Goal: Task Accomplishment & Management: Complete application form

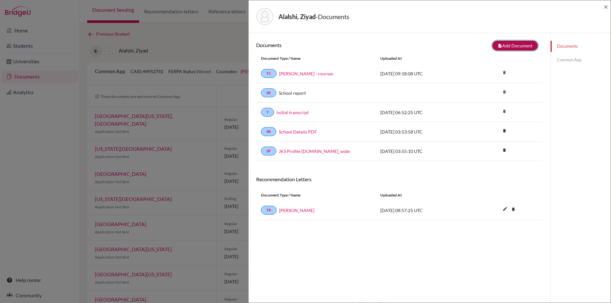
click at [514, 42] on button "note_add Add Document" at bounding box center [515, 46] width 46 height 10
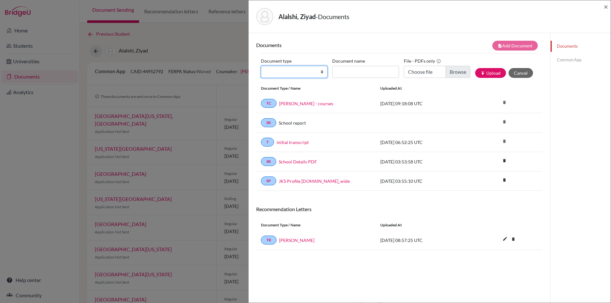
click at [321, 69] on select "Change explanation for Common App reports Counselor recommendation Internationa…" at bounding box center [294, 72] width 67 height 12
select select "4"
click at [261, 66] on select "Change explanation for Common App reports Counselor recommendation Internationa…" at bounding box center [294, 72] width 67 height 12
click at [365, 70] on input "Document name" at bounding box center [365, 72] width 67 height 12
type input "Ziyad Alalshi - Ms June"
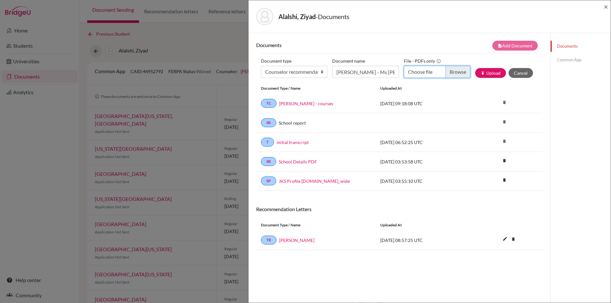
click at [456, 72] on input "Choose file" at bounding box center [437, 72] width 67 height 12
type input "C:\fakepath\Ziyad Alalshi - Ms June.pdf"
click at [486, 73] on button "publish Upload" at bounding box center [490, 73] width 31 height 10
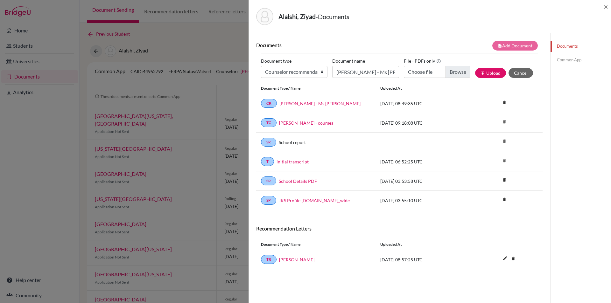
click at [566, 59] on link "Common App" at bounding box center [580, 59] width 60 height 11
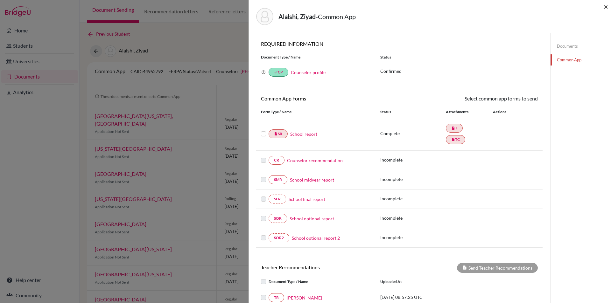
click at [606, 6] on span "×" at bounding box center [606, 6] width 4 height 9
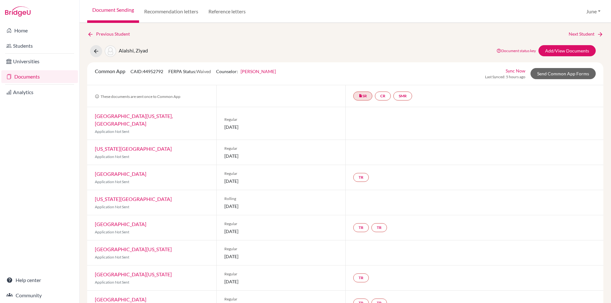
click at [30, 77] on link "Documents" at bounding box center [39, 76] width 77 height 13
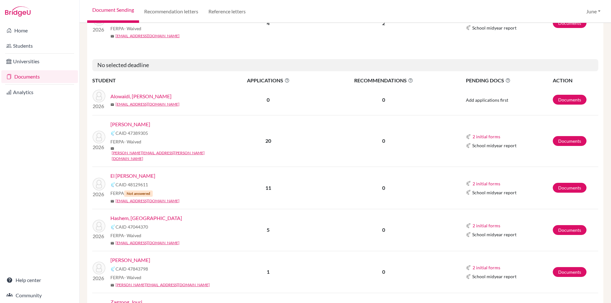
scroll to position [637, 0]
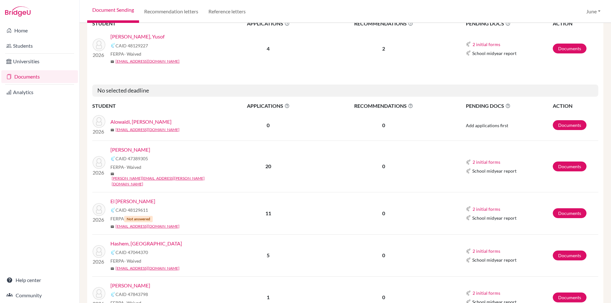
click at [133, 198] on link "El Rass, Ziad" at bounding box center [132, 202] width 45 height 8
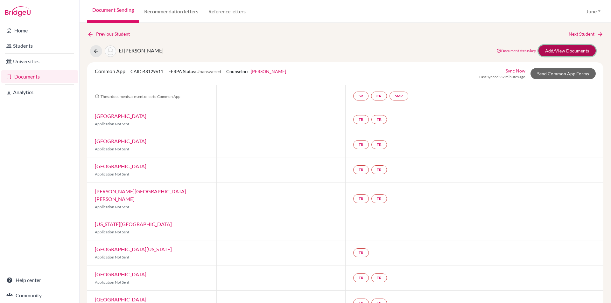
click at [569, 48] on link "Add/View Documents" at bounding box center [566, 50] width 57 height 11
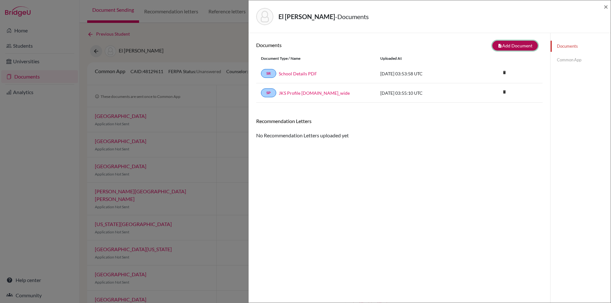
click at [514, 41] on button "note_add Add Document" at bounding box center [515, 46] width 46 height 10
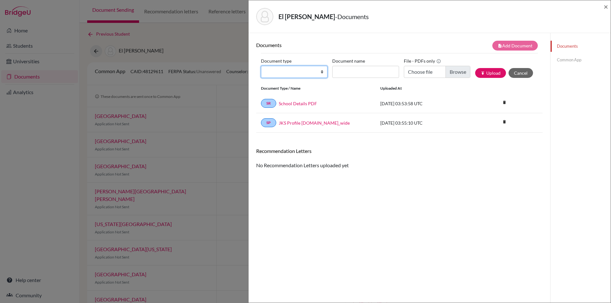
click at [321, 73] on select "Change explanation for Common App reports Counselor recommendation Internationa…" at bounding box center [294, 72] width 67 height 12
select select "5"
click at [261, 66] on select "Change explanation for Common App reports Counselor recommendation Internationa…" at bounding box center [294, 72] width 67 height 12
click at [459, 73] on input "Choose file" at bounding box center [437, 72] width 67 height 12
type input "C:\fakepath\Ziad El Rass - Mr Omar H.pdf"
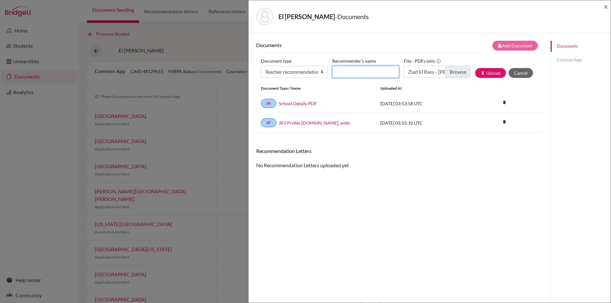
click at [358, 75] on input "Recommender's name" at bounding box center [365, 72] width 67 height 12
type input "Mr Omar H"
click at [487, 73] on button "publish Upload" at bounding box center [490, 73] width 31 height 10
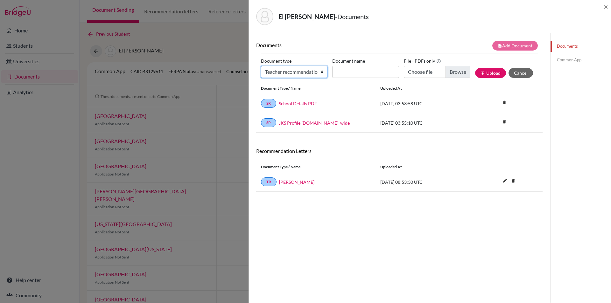
click at [320, 72] on select "Change explanation for Common App reports Counselor recommendation Internationa…" at bounding box center [294, 72] width 67 height 12
select select "5"
click at [261, 66] on select "Change explanation for Common App reports Counselor recommendation Internationa…" at bounding box center [294, 72] width 67 height 12
click at [455, 71] on input "Choose file" at bounding box center [437, 72] width 67 height 12
type input "C:\fakepath\Ziad El Rass - Ms Menna.pdf"
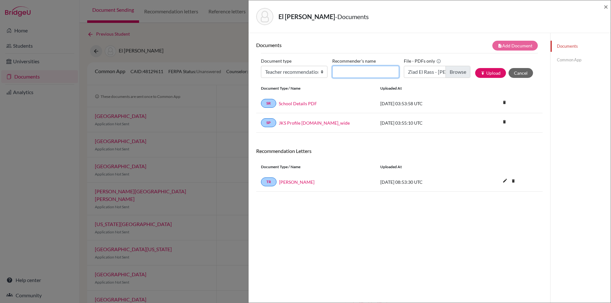
click at [362, 73] on input "Recommender's name" at bounding box center [365, 72] width 67 height 12
type input "Ms Menna"
click at [492, 71] on button "publish Upload" at bounding box center [490, 73] width 31 height 10
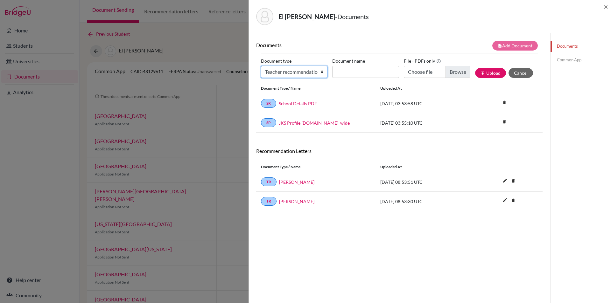
click at [320, 71] on select "Change explanation for Common App reports Counselor recommendation Internationa…" at bounding box center [294, 72] width 67 height 12
select select "2"
click at [261, 66] on select "Change explanation for Common App reports Counselor recommendation Internationa…" at bounding box center [294, 72] width 67 height 12
click at [450, 70] on input "Choose file" at bounding box center [437, 72] width 67 height 12
type input "C:\fakepath\Ziad El Rass initial transcript.pdf"
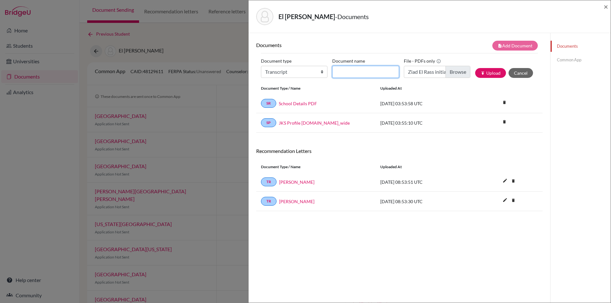
click at [363, 71] on input "Document name" at bounding box center [365, 72] width 67 height 12
type input "initial transcript"
click at [491, 71] on button "publish Upload" at bounding box center [490, 73] width 31 height 10
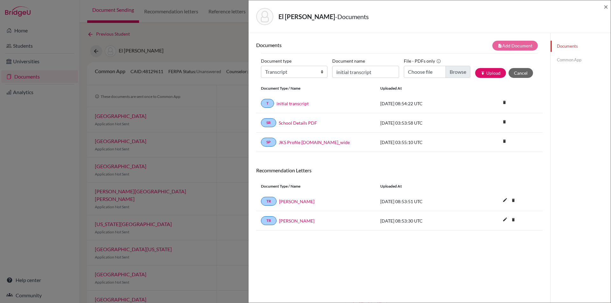
click at [566, 61] on link "Common App" at bounding box center [580, 59] width 60 height 11
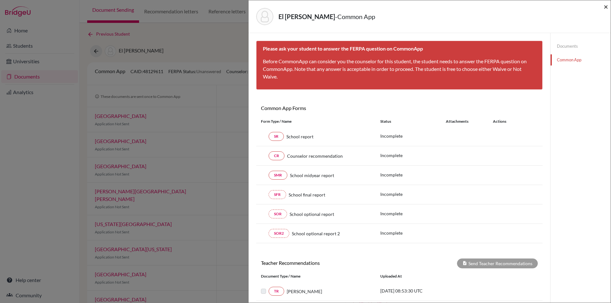
click at [605, 8] on span "×" at bounding box center [606, 6] width 4 height 9
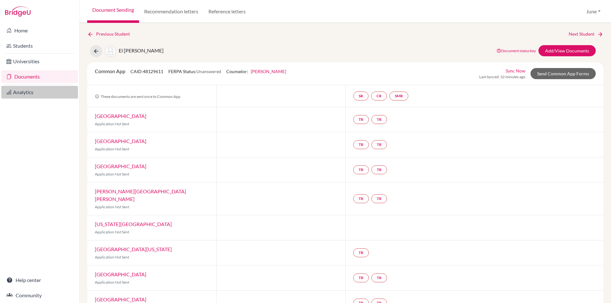
click at [33, 94] on link "Analytics" at bounding box center [39, 92] width 77 height 13
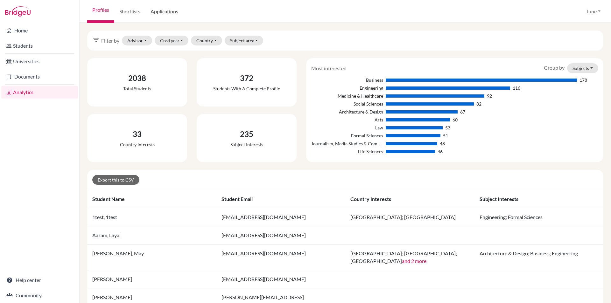
click at [166, 15] on link "Applications" at bounding box center [164, 11] width 38 height 23
click at [163, 10] on link "Applications" at bounding box center [164, 11] width 38 height 23
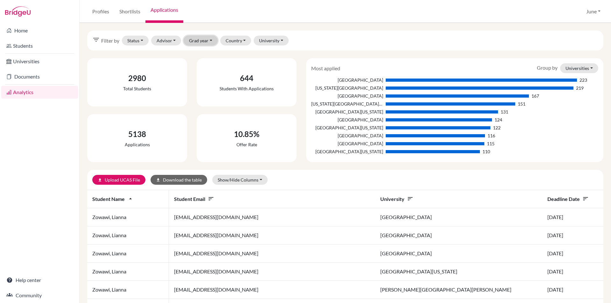
click at [211, 41] on button "Grad year" at bounding box center [201, 41] width 34 height 10
click at [202, 53] on span "2026" at bounding box center [197, 54] width 11 height 8
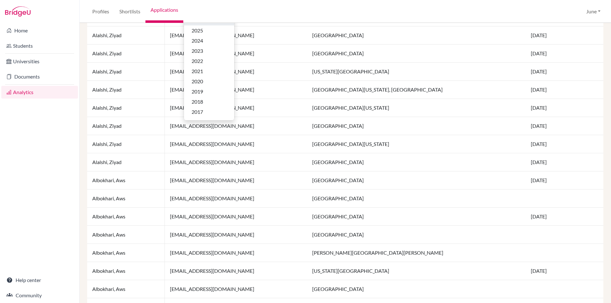
scroll to position [30, 0]
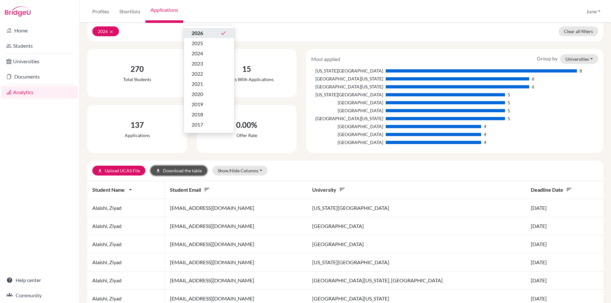
click at [185, 170] on button "download Download the table" at bounding box center [179, 171] width 57 height 10
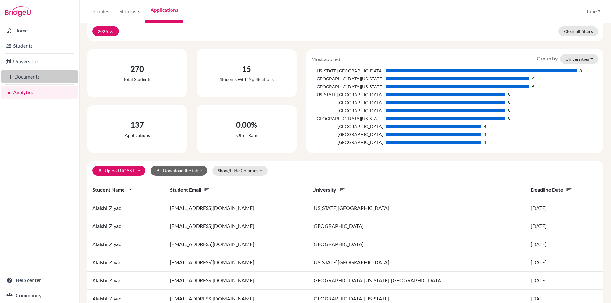
click at [27, 77] on link "Documents" at bounding box center [39, 76] width 77 height 13
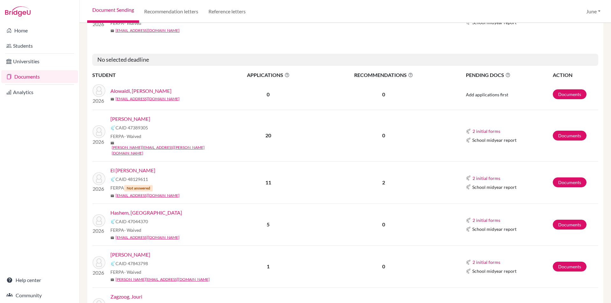
scroll to position [668, 0]
click at [564, 89] on link "Documents" at bounding box center [570, 94] width 34 height 10
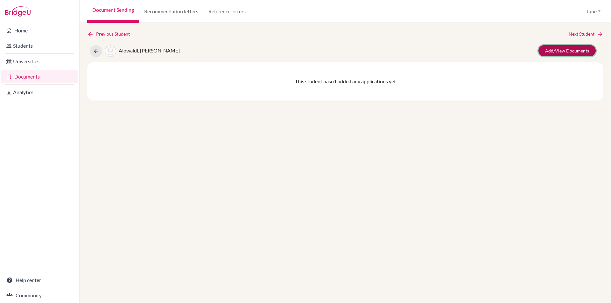
click at [564, 50] on link "Add/View Documents" at bounding box center [566, 50] width 57 height 11
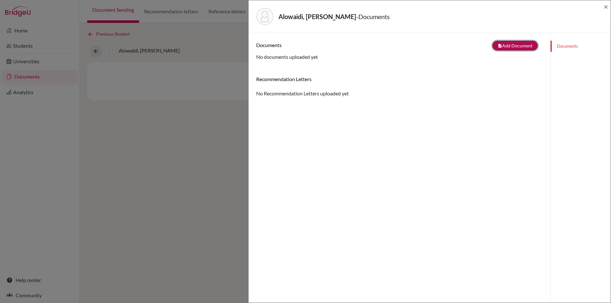
click at [505, 43] on button "note_add Add Document" at bounding box center [515, 46] width 46 height 10
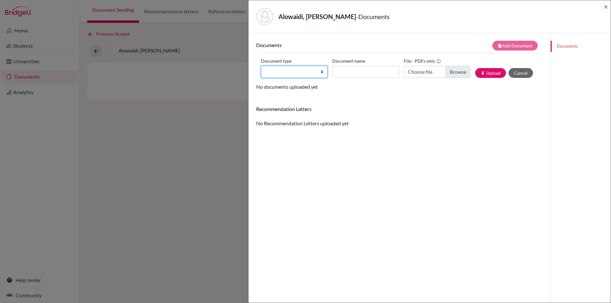
click at [319, 71] on select "Change explanation for Common App reports Counselor recommendation Internationa…" at bounding box center [294, 72] width 67 height 12
select select "5"
click at [261, 66] on select "Change explanation for Common App reports Counselor recommendation Internationa…" at bounding box center [294, 72] width 67 height 12
click at [454, 72] on input "Choose file" at bounding box center [437, 72] width 67 height 12
type input "C:\fakepath\Yousef Alowaidi - Mr Marwan P.pdf"
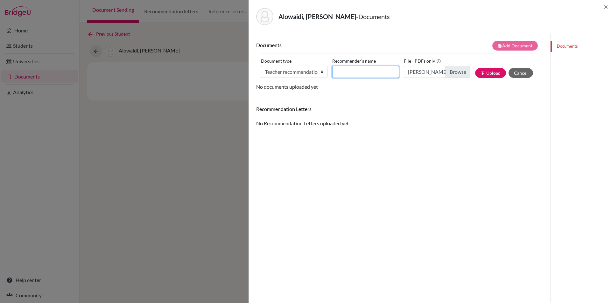
click at [371, 74] on input "Recommender's name" at bounding box center [365, 72] width 67 height 12
type input "Mr Marwan P"
click at [479, 70] on button "publish Upload" at bounding box center [490, 73] width 31 height 10
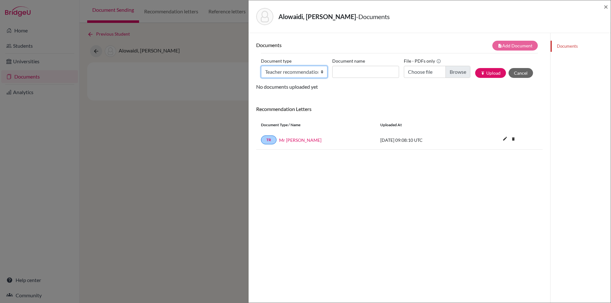
click at [320, 72] on select "Change explanation for Common App reports Counselor recommendation Internationa…" at bounding box center [294, 72] width 67 height 12
select select "5"
click at [261, 66] on select "Change explanation for Common App reports Counselor recommendation Internationa…" at bounding box center [294, 72] width 67 height 12
click at [452, 70] on input "Choose file" at bounding box center [437, 72] width 67 height 12
type input "C:\fakepath\Yousef Alowaidi - Mr Rocklyn.pdf"
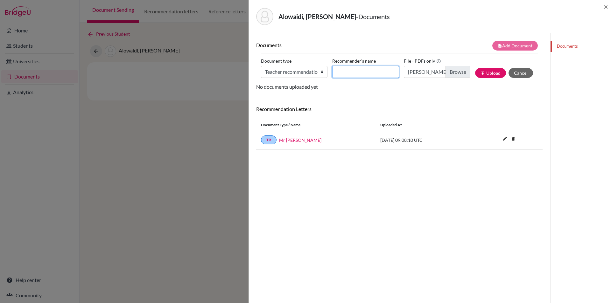
click at [363, 74] on input "Recommender's name" at bounding box center [365, 72] width 67 height 12
type input "Mr Rocklyn"
click at [490, 69] on button "publish Upload" at bounding box center [490, 73] width 31 height 10
click at [605, 7] on span "×" at bounding box center [606, 6] width 4 height 9
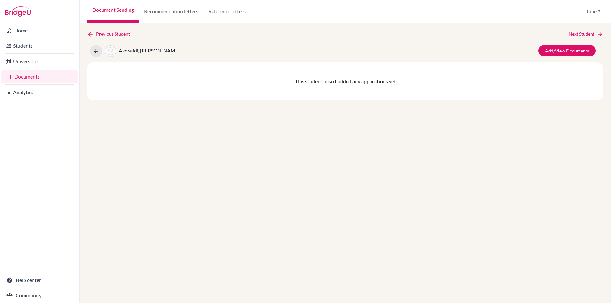
click at [18, 78] on link "Documents" at bounding box center [39, 76] width 77 height 13
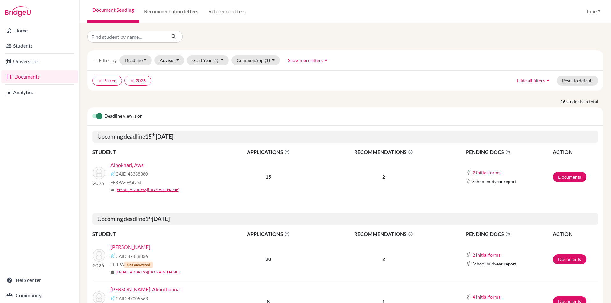
click at [130, 247] on link "[PERSON_NAME]" at bounding box center [130, 247] width 40 height 8
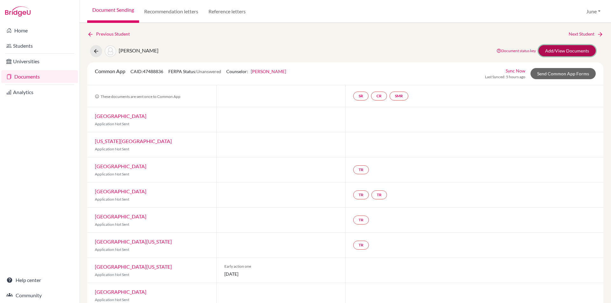
click at [563, 52] on link "Add/View Documents" at bounding box center [566, 50] width 57 height 11
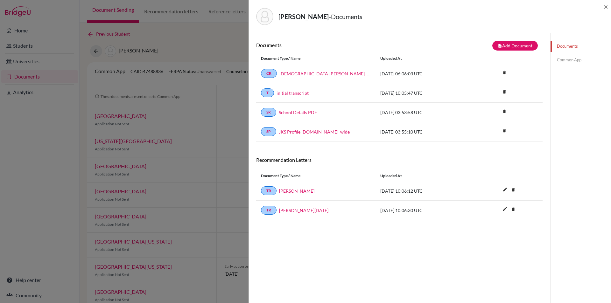
click at [566, 57] on link "Common App" at bounding box center [580, 59] width 60 height 11
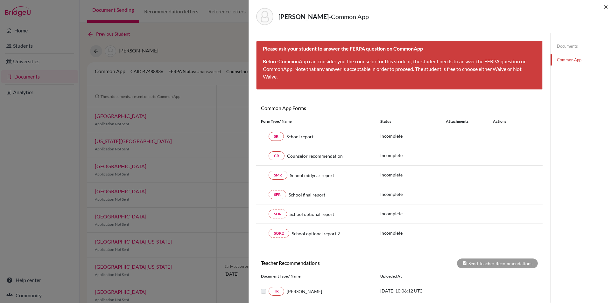
click at [605, 8] on span "×" at bounding box center [606, 6] width 4 height 9
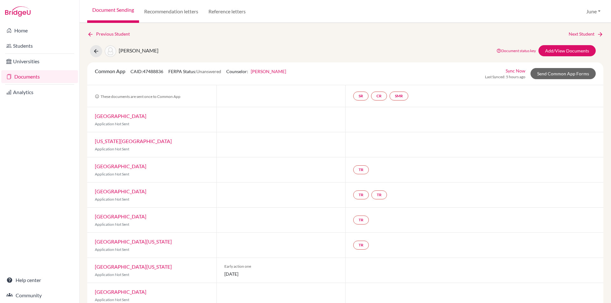
click at [28, 78] on link "Documents" at bounding box center [39, 76] width 77 height 13
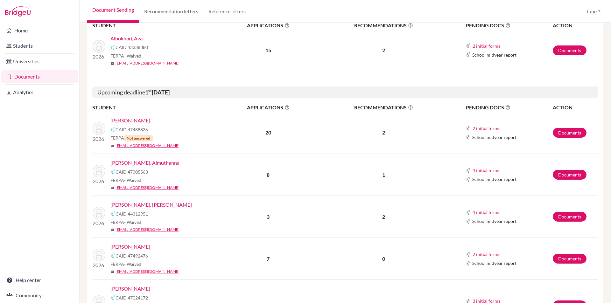
scroll to position [127, 0]
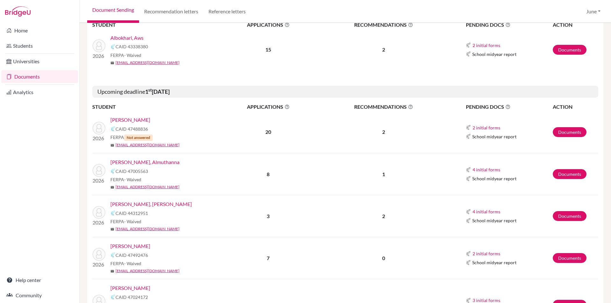
click at [135, 161] on link "[PERSON_NAME], Almuthanna" at bounding box center [144, 162] width 69 height 8
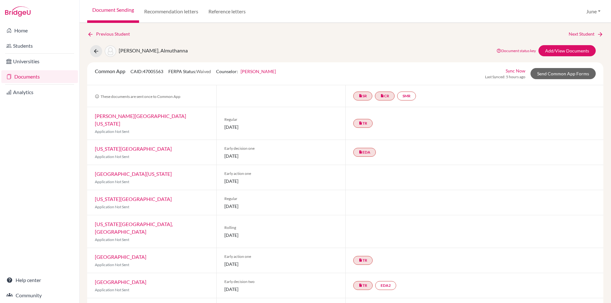
click at [25, 78] on link "Documents" at bounding box center [39, 76] width 77 height 13
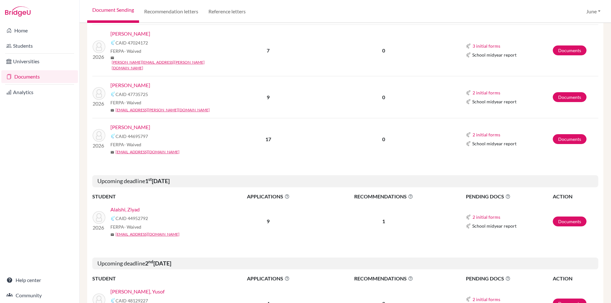
scroll to position [414, 0]
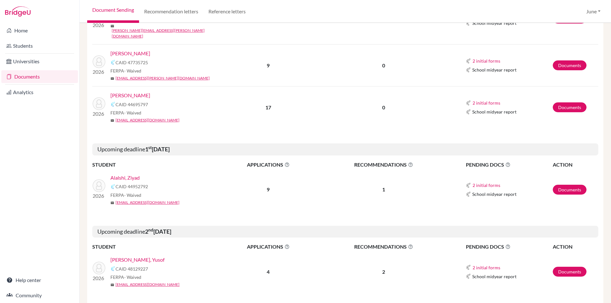
click at [133, 174] on link "Alalshi, Ziyad" at bounding box center [124, 178] width 29 height 8
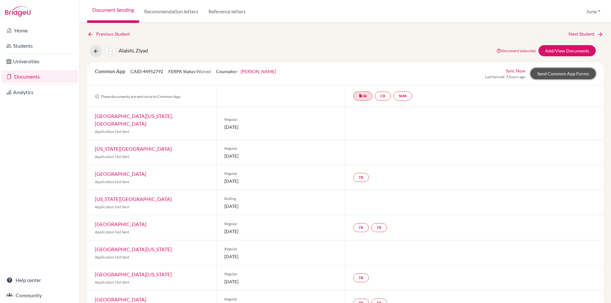
click at [567, 73] on link "Send Common App Forms" at bounding box center [562, 73] width 65 height 11
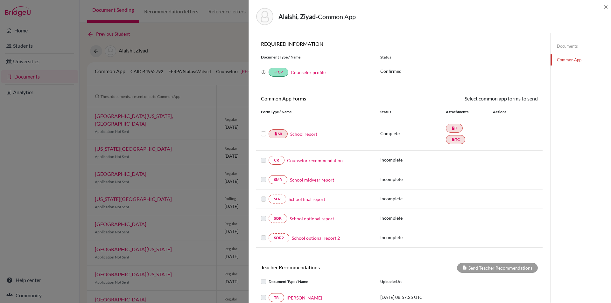
click at [563, 45] on link "Documents" at bounding box center [580, 46] width 60 height 11
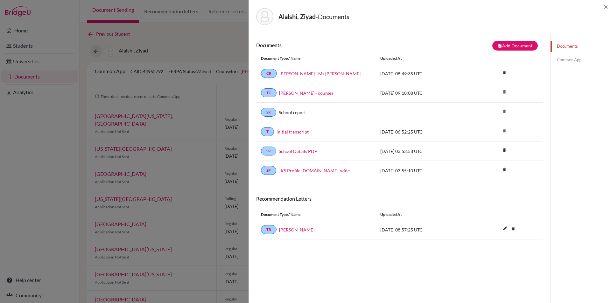
click at [566, 61] on link "Common App" at bounding box center [580, 59] width 60 height 11
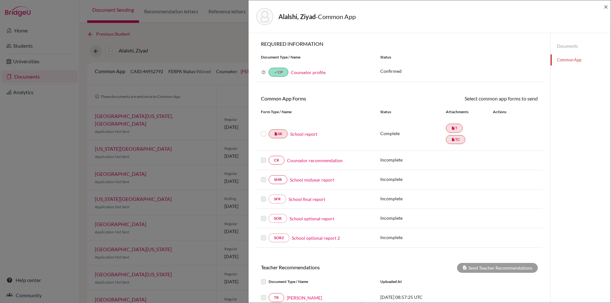
click at [314, 159] on link "Counselor recommendation" at bounding box center [315, 160] width 56 height 7
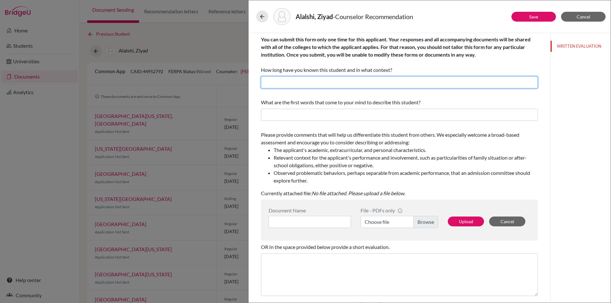
click at [299, 80] on input "text" at bounding box center [399, 82] width 277 height 12
type input "I have known Ziyad for three years as his Academic College Counselor."
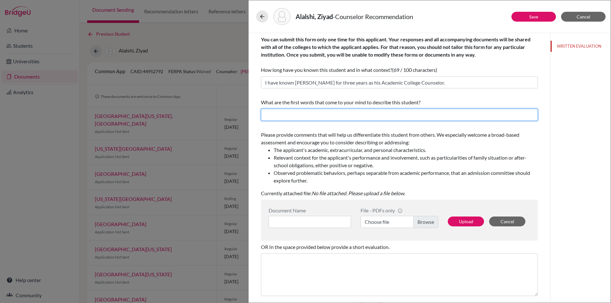
click at [309, 112] on input "text" at bounding box center [399, 115] width 277 height 12
click at [298, 113] on input "text" at bounding box center [399, 115] width 277 height 12
type input "resilient, persistent, leader, empathetic, takes initiative, curious"
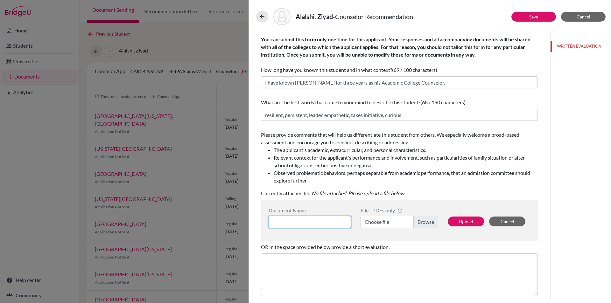
click at [330, 223] on input at bounding box center [310, 222] width 82 height 12
click at [421, 222] on label "Choose file" at bounding box center [400, 222] width 78 height 12
click at [421, 222] on input "Choose file" at bounding box center [400, 222] width 78 height 12
click at [298, 223] on input "Zi" at bounding box center [310, 222] width 82 height 12
type input "Ziyad Alalshi - Ms June"
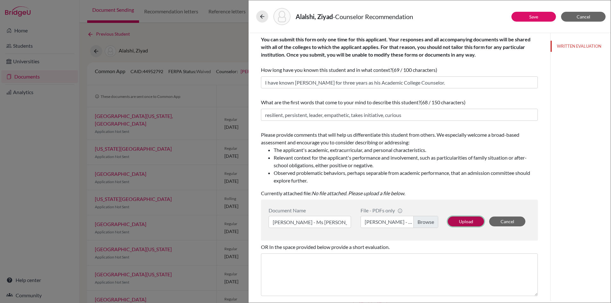
click at [462, 220] on button "Upload" at bounding box center [466, 222] width 36 height 10
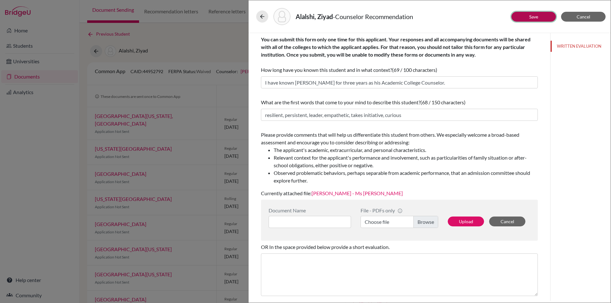
click at [535, 15] on link "Save" at bounding box center [533, 16] width 9 height 5
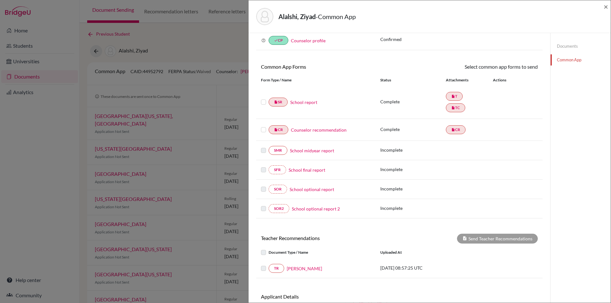
scroll to position [76, 0]
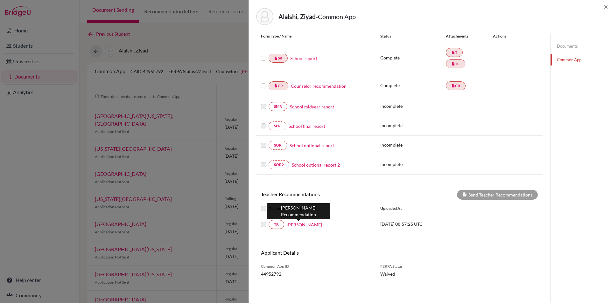
click at [300, 225] on link "Mr Ghaddar" at bounding box center [304, 224] width 35 height 7
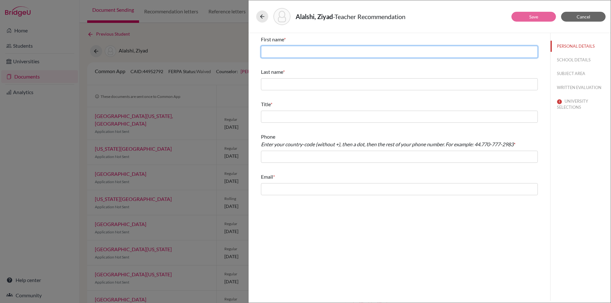
click at [301, 50] on input "text" at bounding box center [399, 52] width 277 height 12
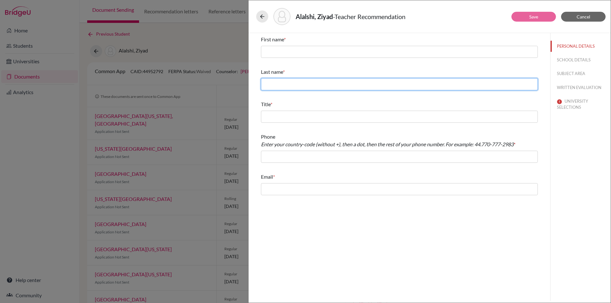
click at [272, 85] on input "text" at bounding box center [399, 84] width 277 height 12
type input "Ghaddar"
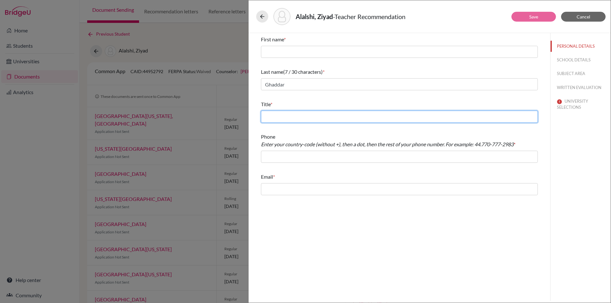
click at [294, 120] on input "text" at bounding box center [399, 117] width 277 height 12
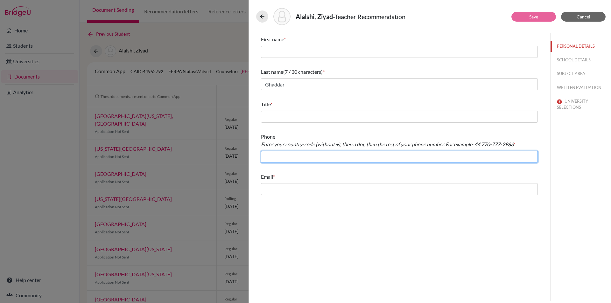
click at [272, 155] on input "text" at bounding box center [399, 157] width 277 height 12
type input "966.126917367"
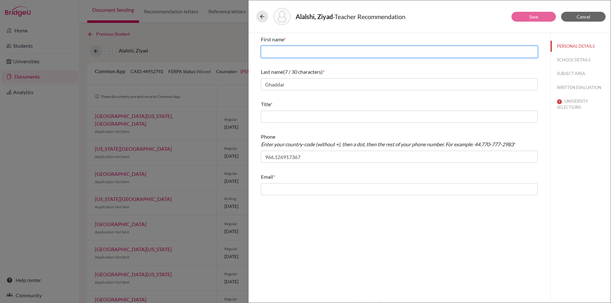
click at [280, 53] on input "text" at bounding box center [399, 52] width 277 height 12
type input "Mohamad"
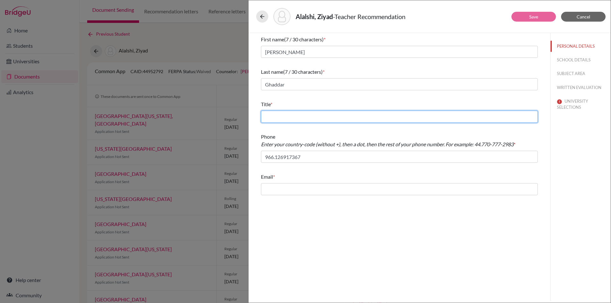
click at [293, 119] on input "text" at bounding box center [399, 117] width 277 height 12
type input "Physics teacher"
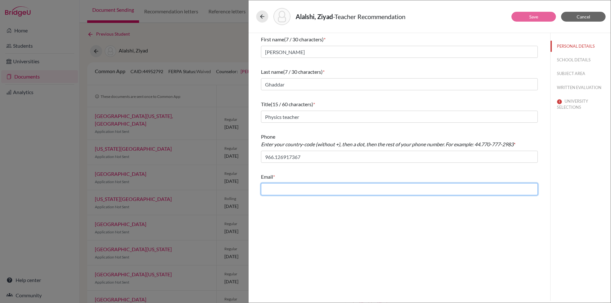
click at [280, 190] on input "text" at bounding box center [399, 189] width 277 height 12
type input "m.ghaddar@jks.edu.sa"
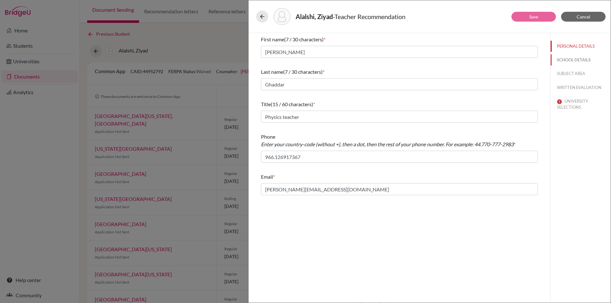
click at [577, 59] on button "SCHOOL DETAILS" at bounding box center [580, 59] width 60 height 11
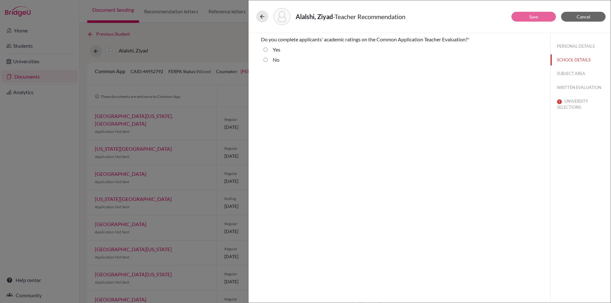
click at [266, 61] on input "No" at bounding box center [265, 60] width 4 height 8
radio input "true"
click at [564, 73] on button "SUBJECT AREA" at bounding box center [580, 73] width 60 height 11
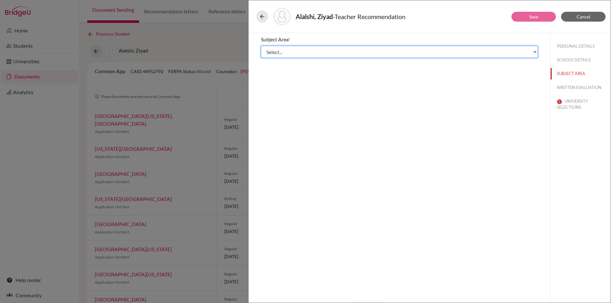
click at [286, 51] on select "Select... Math English Science World Language Social Studies Other Computer Sci…" at bounding box center [399, 52] width 277 height 12
select select "2"
click at [261, 46] on select "Select... Math English Science World Language Social Studies Other Computer Sci…" at bounding box center [399, 52] width 277 height 12
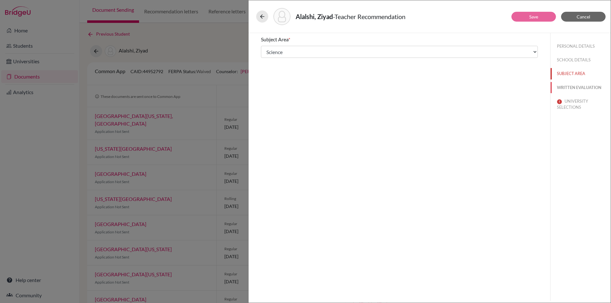
click at [572, 87] on button "WRITTEN EVALUATION" at bounding box center [580, 87] width 60 height 11
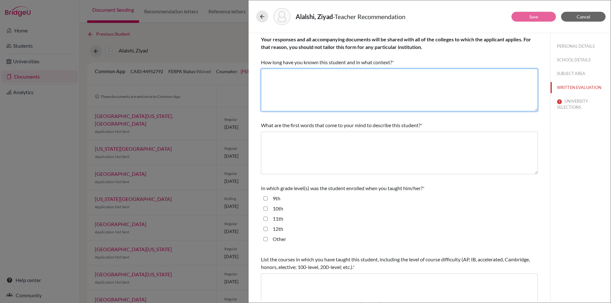
click at [272, 77] on textarea at bounding box center [399, 90] width 277 height 43
type textarea "I have known Ziyad for a year as his Physics teacher."
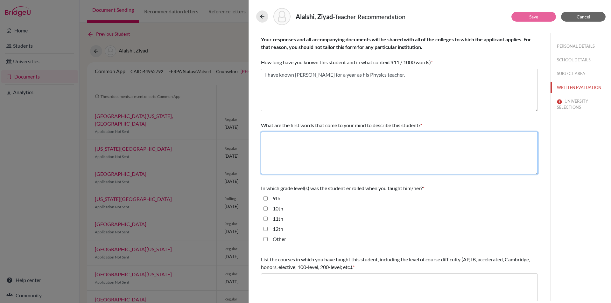
click at [291, 138] on textarea at bounding box center [399, 153] width 277 height 43
type textarea "intellectually curious, methodical thinker, determined, problem-solver"
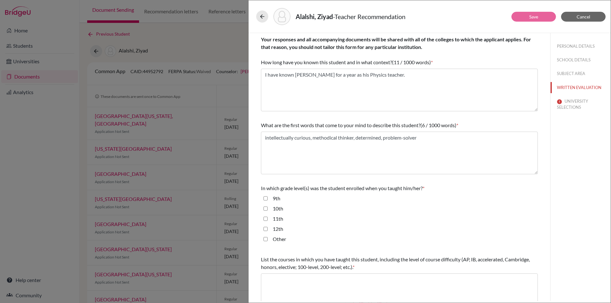
click at [264, 219] on input "11th" at bounding box center [265, 219] width 4 height 8
checkbox input "true"
click at [273, 281] on textarea at bounding box center [399, 295] width 277 height 43
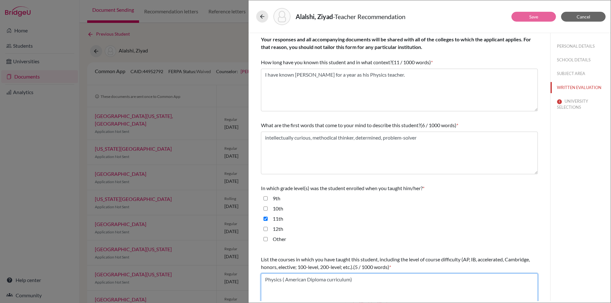
click at [285, 280] on textarea "Physics ( American Diploma curriculum)" at bounding box center [399, 295] width 277 height 43
type textarea "Physics (American Diploma curriculum)"
click at [265, 228] on input "12th" at bounding box center [265, 229] width 4 height 8
checkbox input "true"
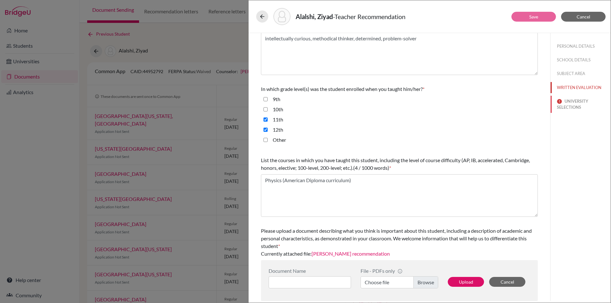
click at [572, 100] on button "UNIVERSITY SELECTIONS" at bounding box center [580, 104] width 60 height 17
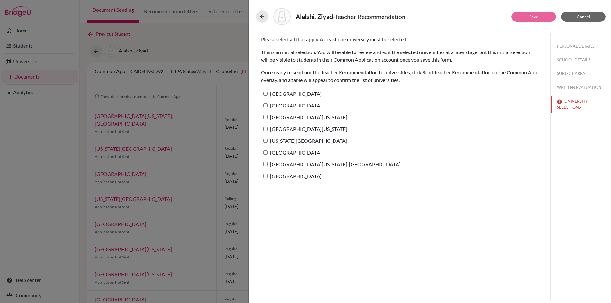
click at [289, 96] on label "Harvard University" at bounding box center [291, 93] width 61 height 9
click at [268, 96] on input "Harvard University" at bounding box center [265, 94] width 4 height 4
checkbox input "true"
click at [531, 16] on link "Save" at bounding box center [533, 16] width 9 height 5
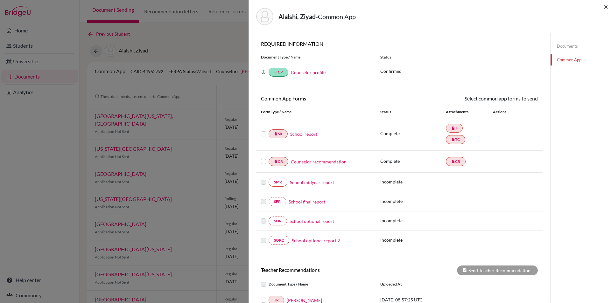
click at [606, 6] on span "×" at bounding box center [606, 6] width 4 height 9
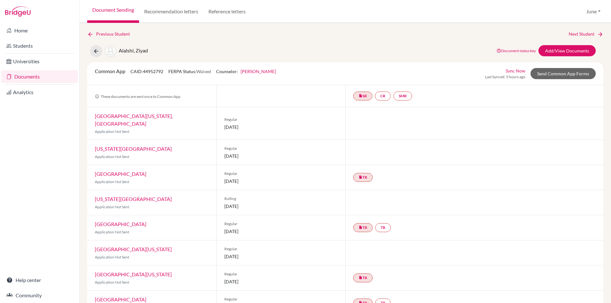
click at [19, 77] on link "Documents" at bounding box center [39, 76] width 77 height 13
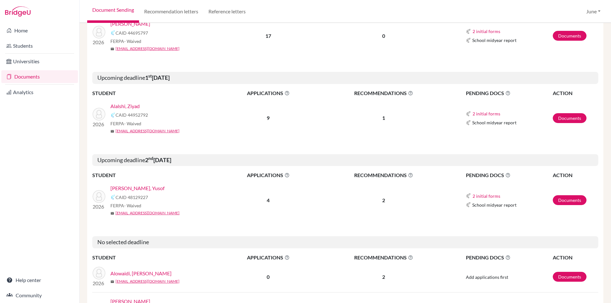
scroll to position [509, 0]
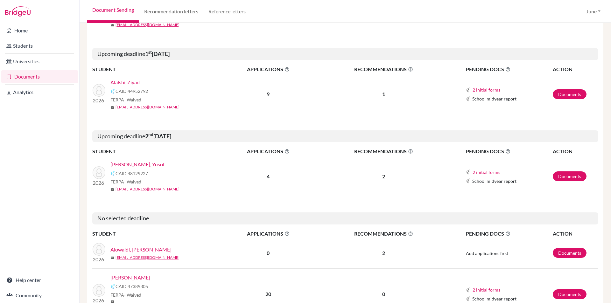
click at [136, 161] on link "[PERSON_NAME], Yusof" at bounding box center [137, 165] width 54 height 8
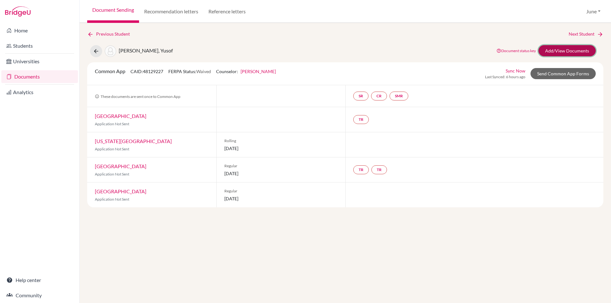
click at [572, 51] on link "Add/View Documents" at bounding box center [566, 50] width 57 height 11
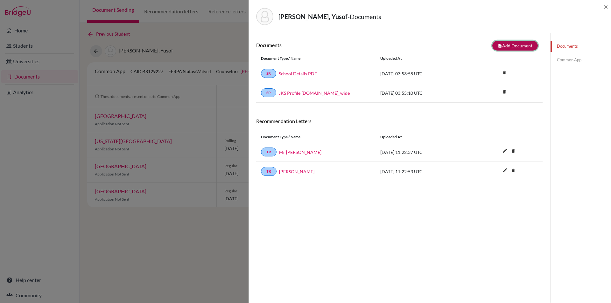
click at [515, 45] on button "note_add Add Document" at bounding box center [515, 46] width 46 height 10
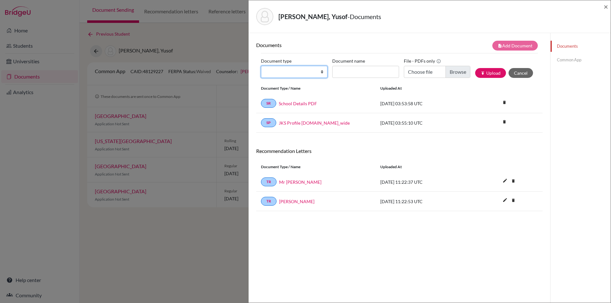
click at [319, 69] on select "Change explanation for Common App reports Counselor recommendation Internationa…" at bounding box center [294, 72] width 67 height 12
select select "4"
click at [261, 66] on select "Change explanation for Common App reports Counselor recommendation Internationa…" at bounding box center [294, 72] width 67 height 12
click at [356, 76] on input "Document name" at bounding box center [365, 72] width 67 height 12
type input "Yusof Badr - Ms June"
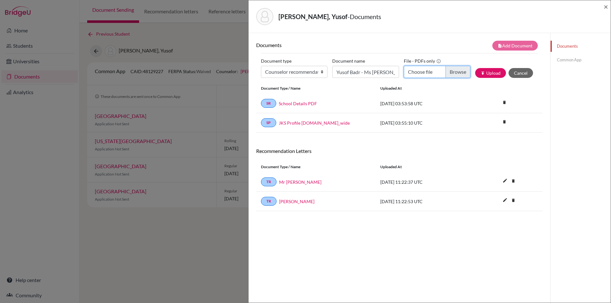
click at [450, 69] on input "Choose file" at bounding box center [437, 72] width 67 height 12
type input "C:\fakepath\Yusof Badr - Ms June.pdf"
click at [492, 71] on button "publish Upload" at bounding box center [490, 73] width 31 height 10
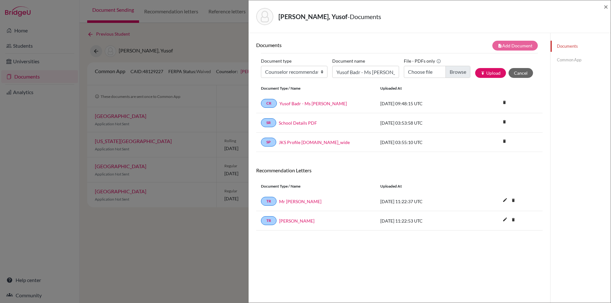
click at [563, 60] on link "Common App" at bounding box center [580, 59] width 60 height 11
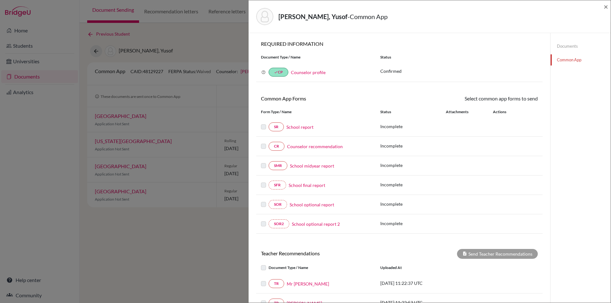
scroll to position [79, 0]
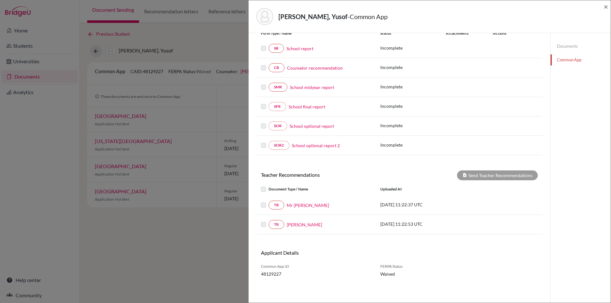
click at [303, 67] on link "Counselor recommendation" at bounding box center [315, 68] width 56 height 7
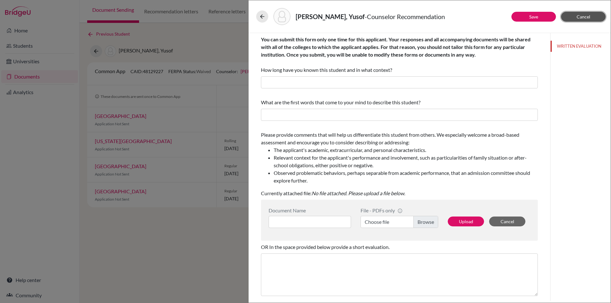
click at [590, 16] on span "Cancel" at bounding box center [584, 16] width 14 height 5
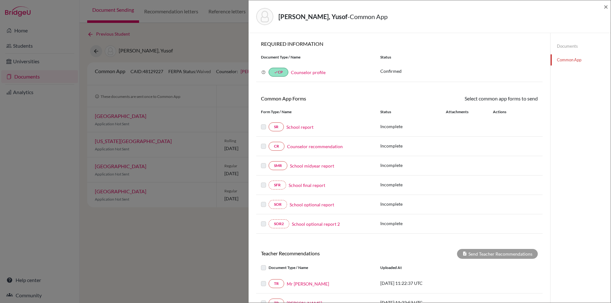
click at [300, 128] on link "School report" at bounding box center [299, 127] width 27 height 7
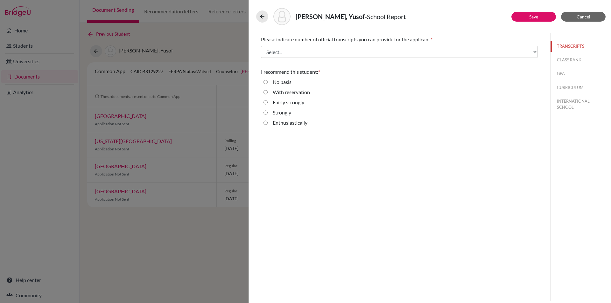
click at [266, 113] on input "Strongly" at bounding box center [265, 113] width 4 height 8
radio input "true"
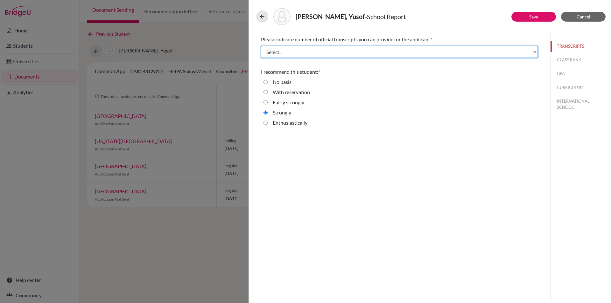
click at [534, 51] on select "Select... 1 2 3 4" at bounding box center [399, 52] width 277 height 12
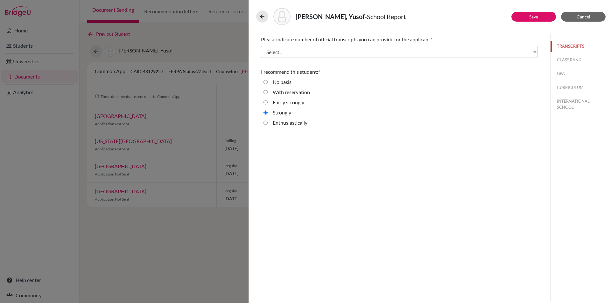
click at [259, 71] on div "Please indicate number of official transcripts you can provide for the applican…" at bounding box center [399, 82] width 292 height 99
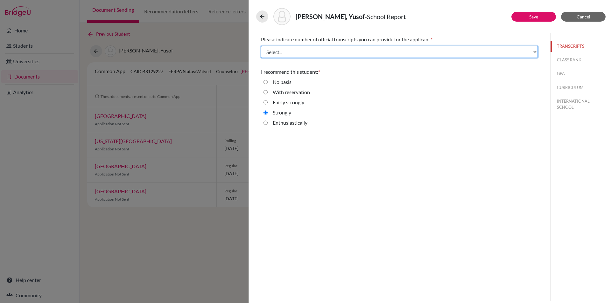
click at [469, 53] on select "Select... 1 2 3 4" at bounding box center [399, 52] width 277 height 12
select select "1"
click at [261, 46] on select "Select... 1 2 3 4" at bounding box center [399, 52] width 277 height 12
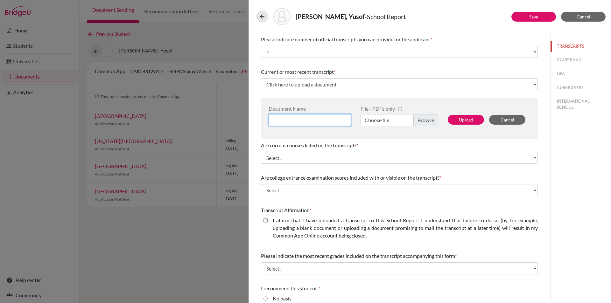
click at [329, 121] on input at bounding box center [310, 120] width 82 height 12
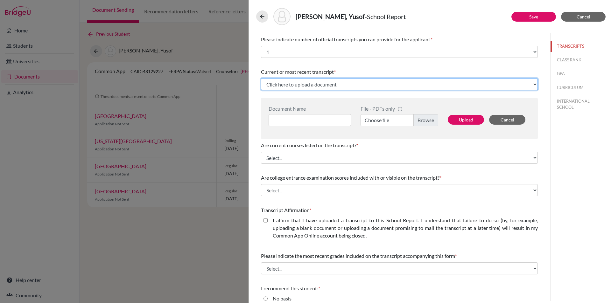
click at [332, 83] on select "Click here to upload a document Upload New File" at bounding box center [399, 84] width 277 height 12
click at [261, 78] on select "Click here to upload a document Upload New File" at bounding box center [399, 84] width 277 height 12
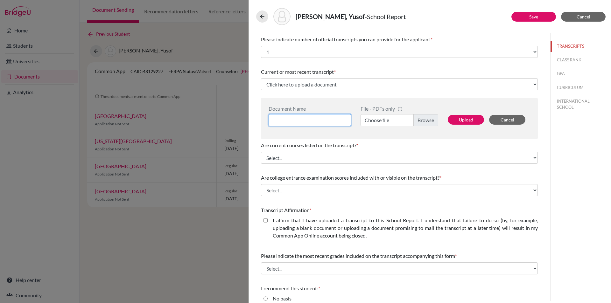
click at [329, 118] on input at bounding box center [310, 120] width 82 height 12
click at [418, 120] on label "Choose file" at bounding box center [400, 120] width 78 height 12
click at [418, 120] on input "Choose file" at bounding box center [400, 120] width 78 height 12
click at [427, 121] on label "Choose file" at bounding box center [400, 120] width 78 height 12
click at [427, 121] on input "Choose file" at bounding box center [400, 120] width 78 height 12
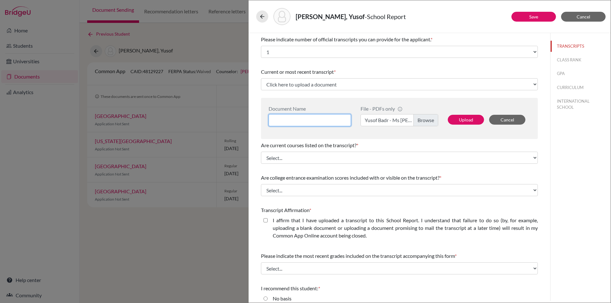
click at [327, 121] on input at bounding box center [310, 120] width 82 height 12
type input "Yusof Badr - Ms June"
click at [463, 120] on button "Upload" at bounding box center [466, 120] width 36 height 10
select select "671962"
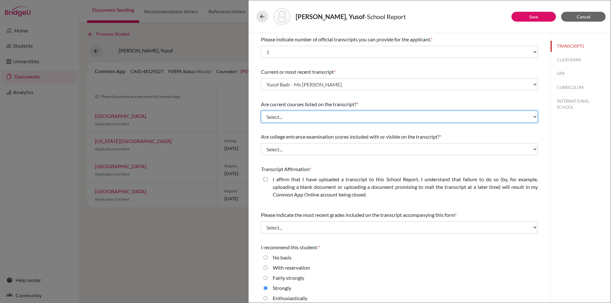
click at [530, 117] on select "Select... Yes No" at bounding box center [399, 117] width 277 height 12
select select "1"
click at [261, 111] on select "Select... Yes No" at bounding box center [399, 117] width 277 height 12
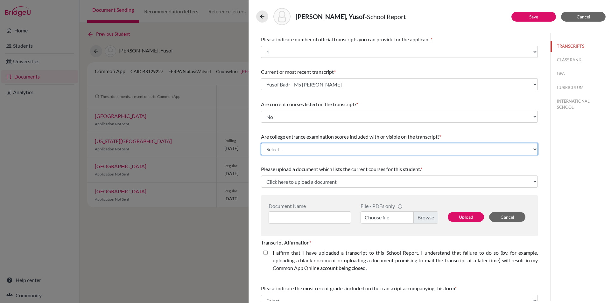
click at [337, 149] on select "Select... Yes No" at bounding box center [399, 149] width 277 height 12
select select "1"
click at [261, 143] on select "Select... Yes No" at bounding box center [399, 149] width 277 height 12
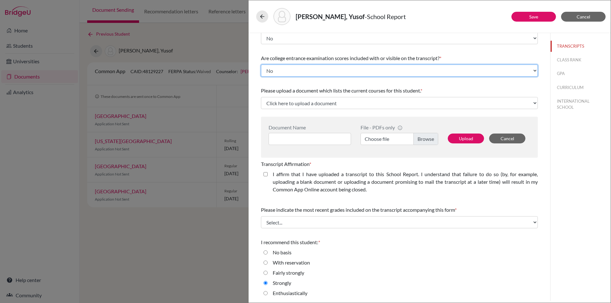
scroll to position [80, 0]
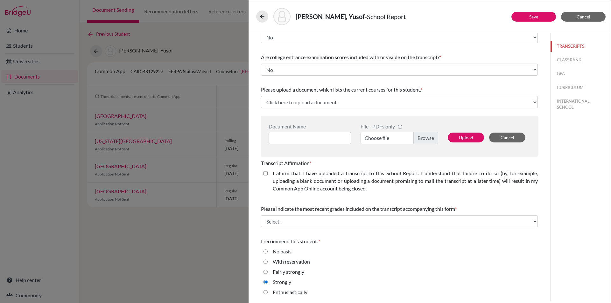
click at [266, 174] on closed\ "I affirm that I have uploaded a transcript to this School Report. I understand …" at bounding box center [265, 174] width 4 height 8
checkbox closed\ "true"
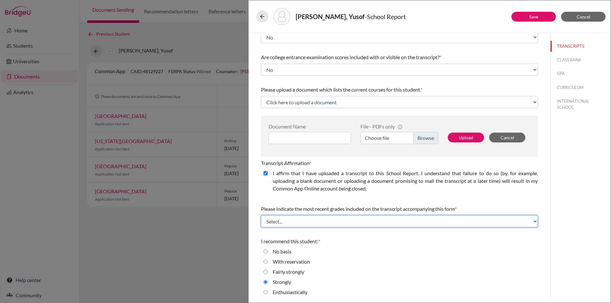
click at [358, 221] on select "Select... Final junior year grades 1st Quarter senior year grades 2nd Quarter/1…" at bounding box center [399, 221] width 277 height 12
select select "0"
click at [261, 215] on select "Select... Final junior year grades 1st Quarter senior year grades 2nd Quarter/1…" at bounding box center [399, 221] width 277 height 12
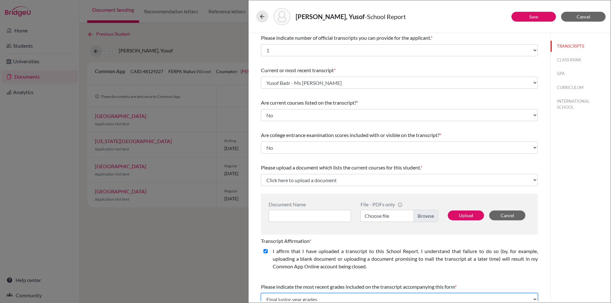
scroll to position [0, 0]
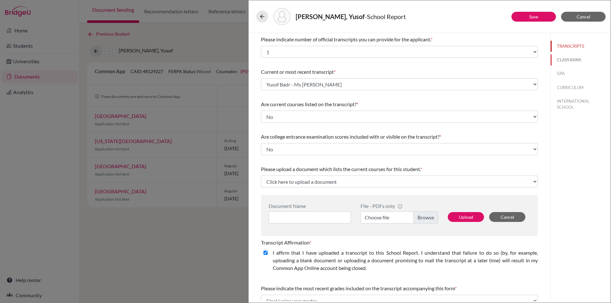
click at [564, 60] on button "CLASS RANK" at bounding box center [580, 59] width 60 height 11
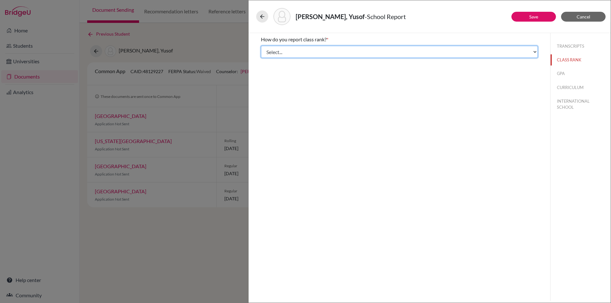
click at [307, 51] on select "Select... Exact Decile Quintile Quartile None" at bounding box center [399, 52] width 277 height 12
select select "5"
click at [261, 46] on select "Select... Exact Decile Quintile Quartile None" at bounding box center [399, 52] width 277 height 12
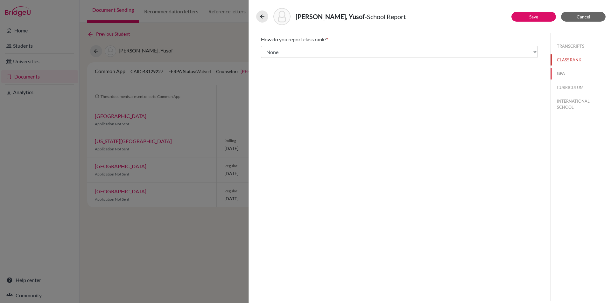
click at [560, 72] on button "GPA" at bounding box center [580, 73] width 60 height 11
click at [265, 49] on input "Yes" at bounding box center [265, 50] width 4 height 8
radio input "true"
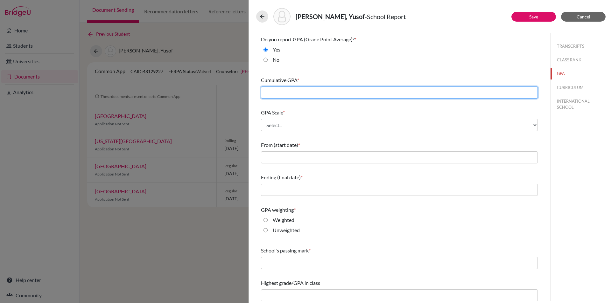
click at [303, 90] on input "text" at bounding box center [399, 93] width 277 height 12
click at [297, 93] on input "text" at bounding box center [399, 93] width 277 height 12
type input "4.0"
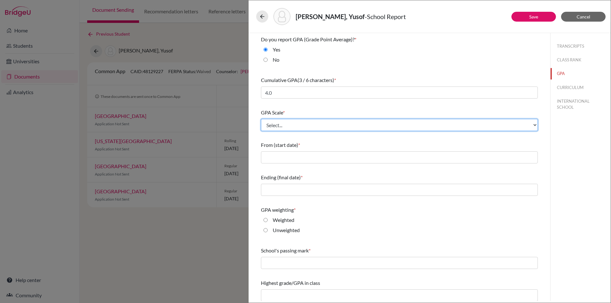
click at [297, 124] on select "Select... 4 5 6 7 8 9 10 11 12 13 14 15 16 17 18 19 20 100" at bounding box center [399, 125] width 277 height 12
select select "4"
click at [261, 119] on select "Select... 4 5 6 7 8 9 10 11 12 13 14 15 16 17 18 19 20 100" at bounding box center [399, 125] width 277 height 12
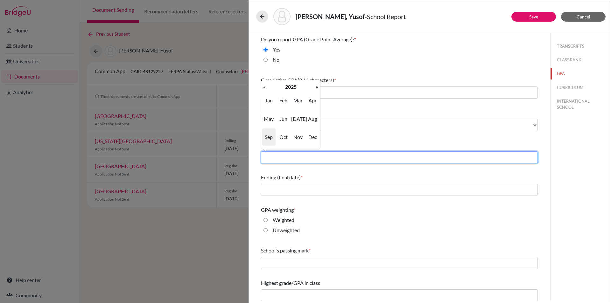
click at [292, 159] on input "text" at bounding box center [399, 157] width 277 height 12
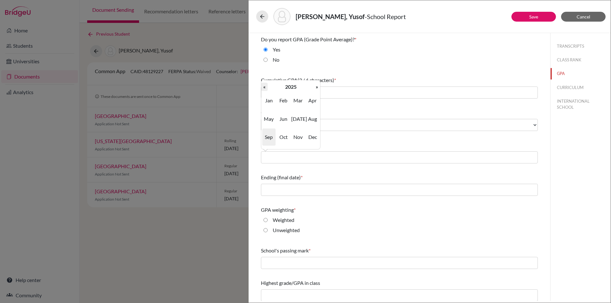
click at [263, 89] on th "«" at bounding box center [264, 87] width 6 height 8
click at [315, 87] on th "»" at bounding box center [317, 87] width 6 height 8
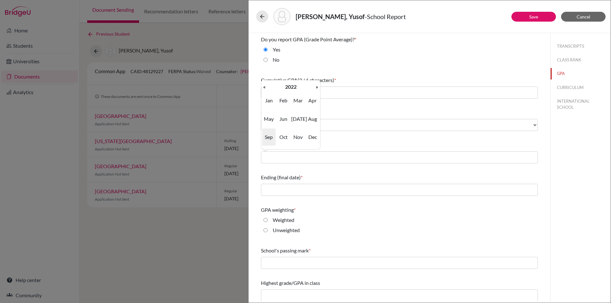
click at [267, 137] on span "Sep" at bounding box center [268, 137] width 13 height 17
type input "09/2022"
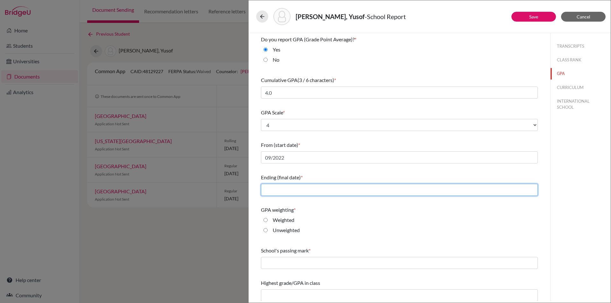
click at [284, 191] on input "text" at bounding box center [399, 190] width 277 height 12
type input "05/2025"
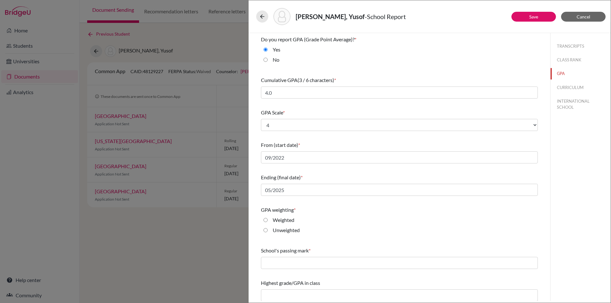
click at [289, 219] on label "Weighted" at bounding box center [284, 220] width 22 height 8
click at [268, 219] on input "Weighted" at bounding box center [265, 220] width 4 height 8
radio input "true"
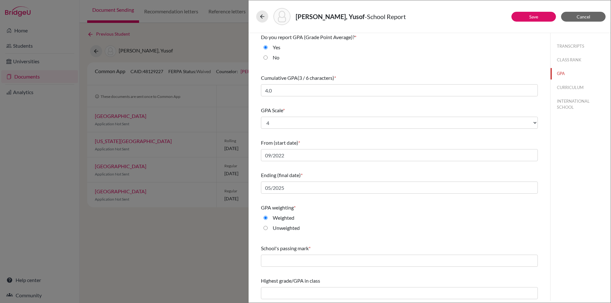
scroll to position [3, 0]
click at [305, 257] on input "text" at bounding box center [399, 260] width 277 height 12
type input "60"
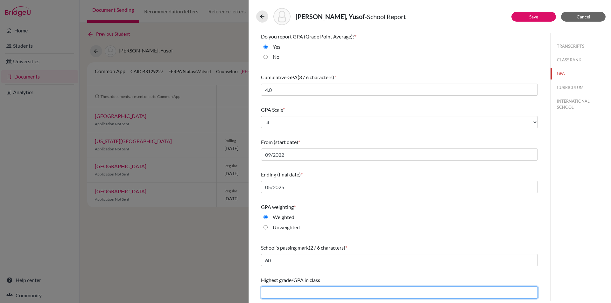
click at [301, 293] on input "text" at bounding box center [399, 293] width 277 height 12
type input "4.3"
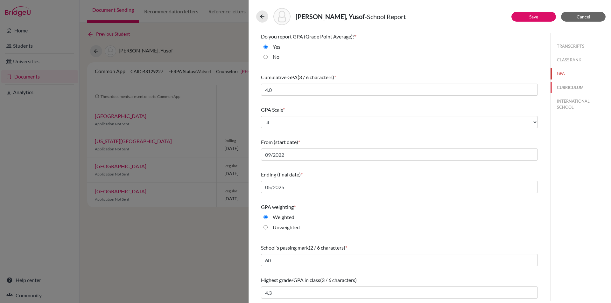
click at [560, 88] on button "CURRICULUM" at bounding box center [580, 87] width 60 height 11
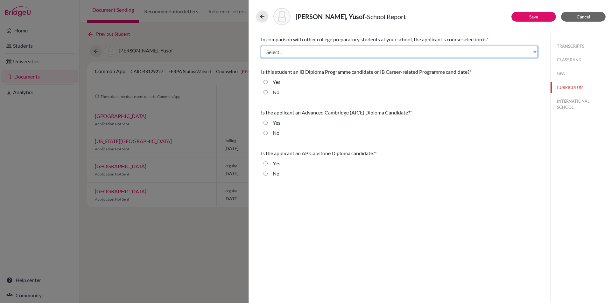
click at [289, 53] on select "Select... Less than demanding Average Demanding Very demanding Most demanding P…" at bounding box center [399, 52] width 277 height 12
select select "2"
click at [261, 46] on select "Select... Less than demanding Average Demanding Very demanding Most demanding P…" at bounding box center [399, 52] width 277 height 12
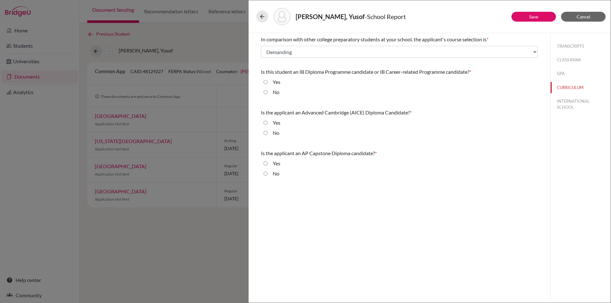
click at [265, 93] on input "No" at bounding box center [265, 92] width 4 height 8
radio input "true"
click at [265, 135] on input "No" at bounding box center [265, 133] width 4 height 8
radio input "true"
click at [265, 173] on input "No" at bounding box center [265, 174] width 4 height 8
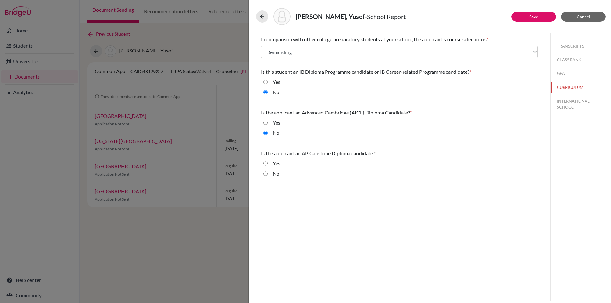
radio input "true"
drag, startPoint x: 563, startPoint y: 101, endPoint x: 550, endPoint y: 101, distance: 12.4
click at [562, 101] on button "INTERNATIONAL SCHOOL" at bounding box center [580, 104] width 60 height 17
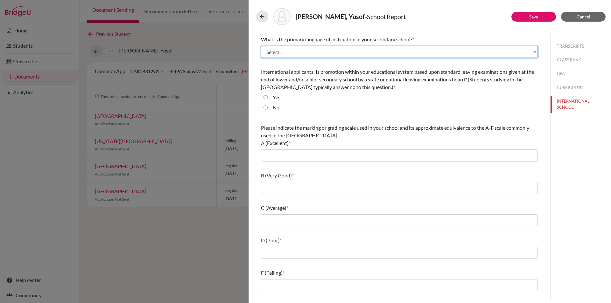
click at [292, 51] on select "Select... Albanian Arabic Armenian Assamese Azerbaijani Belarusian Bengali Bulg…" at bounding box center [399, 52] width 277 height 12
select select "14"
click at [261, 46] on select "Select... Albanian Arabic Armenian Assamese Azerbaijani Belarusian Bengali Bulg…" at bounding box center [399, 52] width 277 height 12
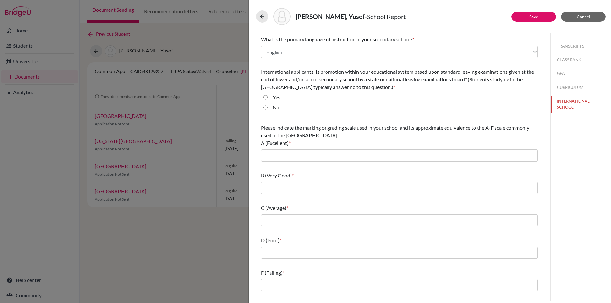
click at [265, 108] on input "No" at bounding box center [265, 108] width 4 height 8
radio input "true"
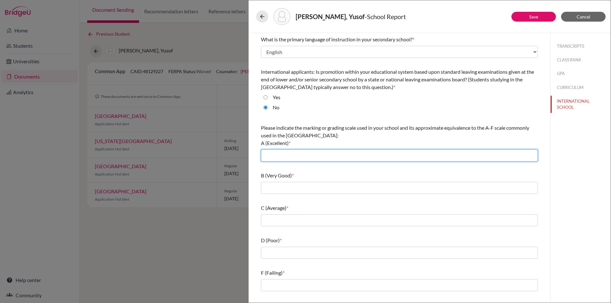
click at [300, 159] on input "text" at bounding box center [399, 156] width 277 height 12
type input "90-100"
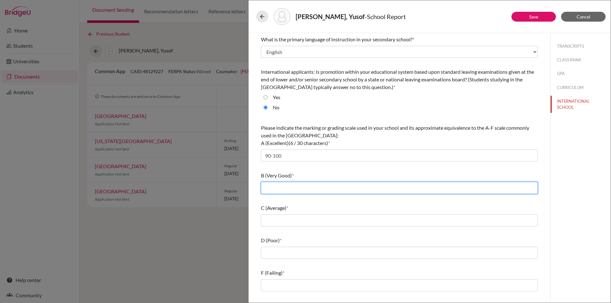
click at [305, 186] on input "text" at bounding box center [399, 188] width 277 height 12
type input "80-89"
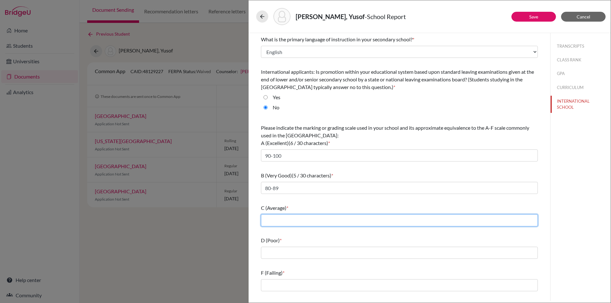
click at [309, 219] on input "text" at bounding box center [399, 220] width 277 height 12
type input "70-79"
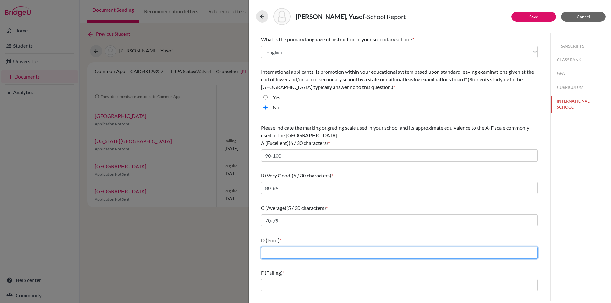
click at [302, 256] on input "text" at bounding box center [399, 253] width 277 height 12
type input "60-69"
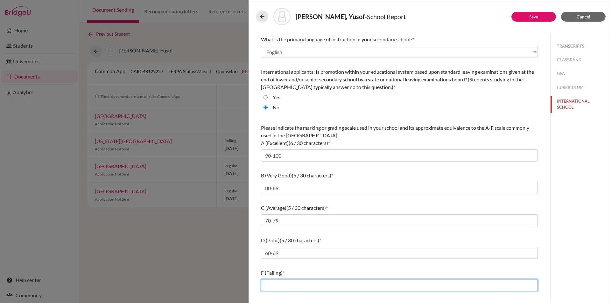
click at [303, 282] on input "text" at bounding box center [399, 285] width 277 height 12
type input "59 and below"
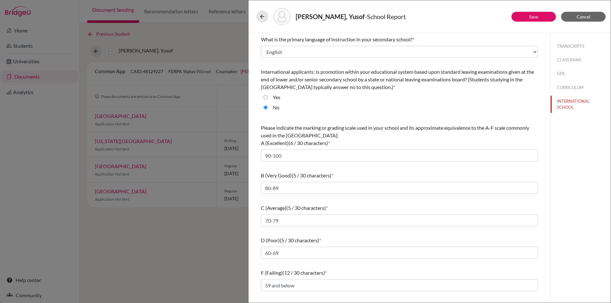
click at [432, 266] on div "What is the primary language of instruction in your secondary school? * Select.…" at bounding box center [399, 163] width 277 height 261
click at [534, 16] on link "Save" at bounding box center [533, 16] width 9 height 5
select select "1"
select select "0"
select select "671962"
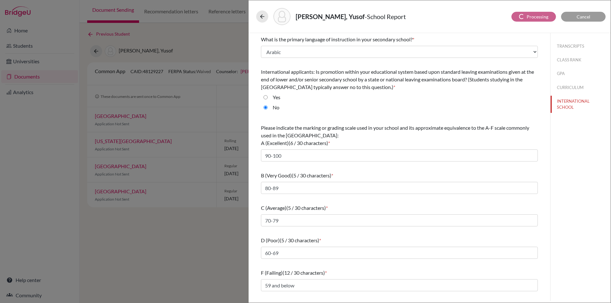
select select "1"
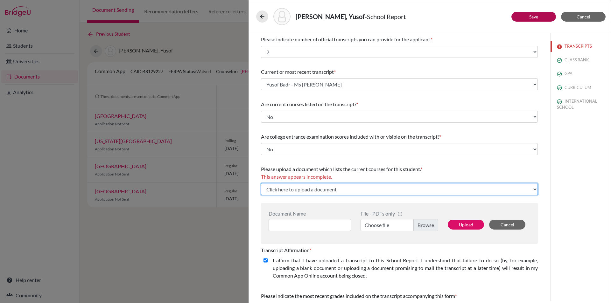
click at [370, 191] on select "Click here to upload a document Upload New File" at bounding box center [399, 189] width 277 height 12
select select "Upload New File"
click at [261, 183] on select "Click here to upload a document Upload New File" at bounding box center [399, 189] width 277 height 12
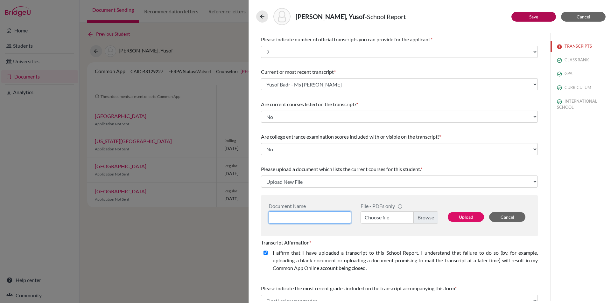
click at [312, 218] on input at bounding box center [310, 218] width 82 height 12
type input "Yusof Badr - gr12 courses"
click at [425, 219] on label "Choose file" at bounding box center [400, 218] width 78 height 12
click at [425, 219] on input "Choose file" at bounding box center [400, 218] width 78 height 12
click at [462, 215] on button "Upload" at bounding box center [466, 217] width 36 height 10
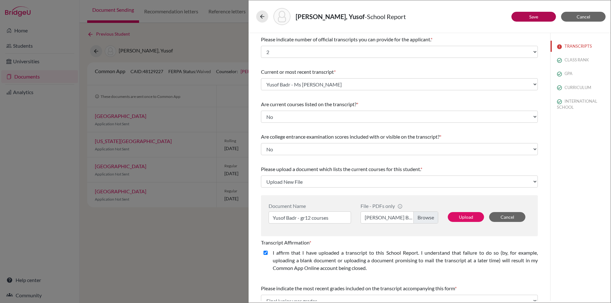
select select "671963"
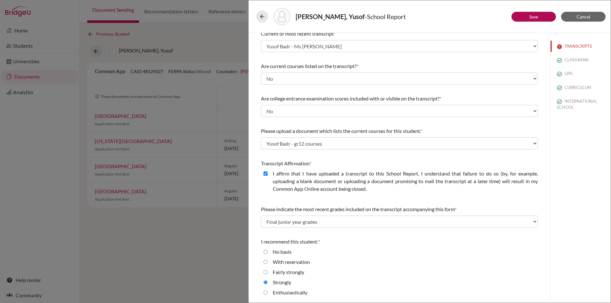
scroll to position [39, 0]
click at [530, 16] on link "Save" at bounding box center [533, 16] width 9 height 5
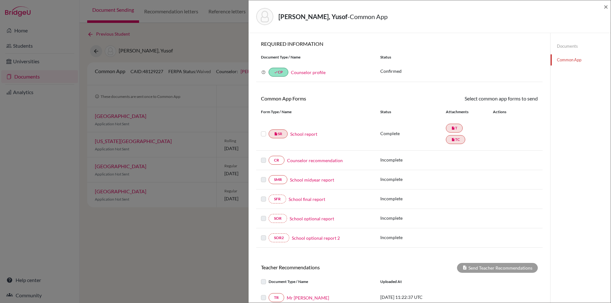
click at [313, 161] on link "Counselor recommendation" at bounding box center [315, 160] width 56 height 7
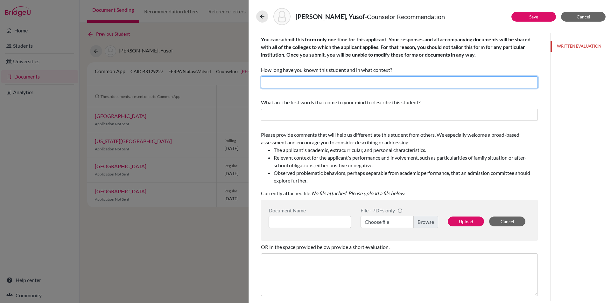
click at [338, 82] on input "text" at bounding box center [399, 82] width 277 height 12
type input "I have known Yusof for three years as his Academic College Counselor."
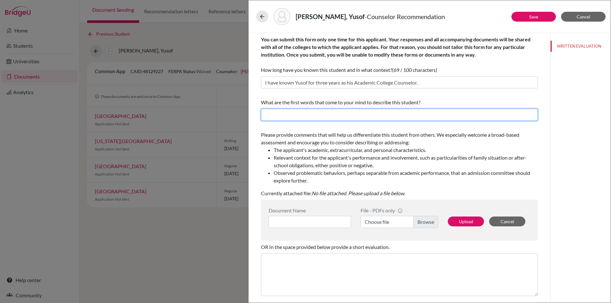
click at [362, 115] on input "text" at bounding box center [399, 115] width 277 height 12
click at [287, 116] on input "text" at bounding box center [399, 115] width 277 height 12
type input "driven, respectful, reflective thinker, motivated"
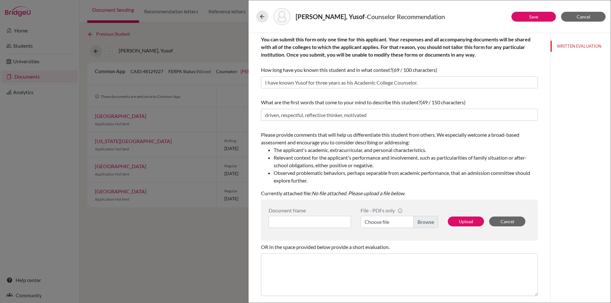
click at [424, 223] on label "Choose file" at bounding box center [400, 222] width 78 height 12
click at [424, 223] on input "Choose file" at bounding box center [400, 222] width 78 height 12
click at [328, 222] on input at bounding box center [310, 222] width 82 height 12
type input "Yusof Badr - Ms June"
click at [460, 222] on button "Upload" at bounding box center [466, 222] width 36 height 10
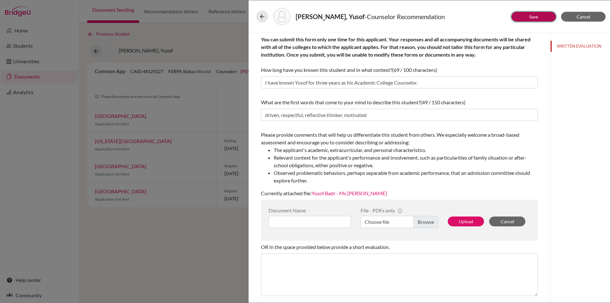
click at [531, 15] on link "Save" at bounding box center [533, 16] width 9 height 5
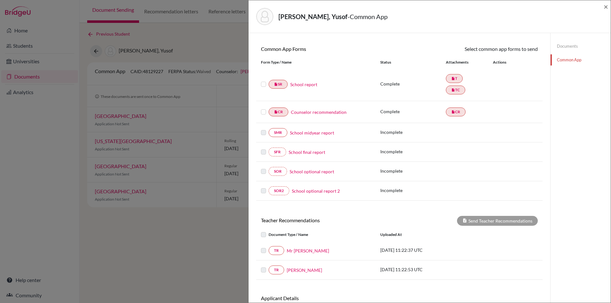
scroll to position [95, 0]
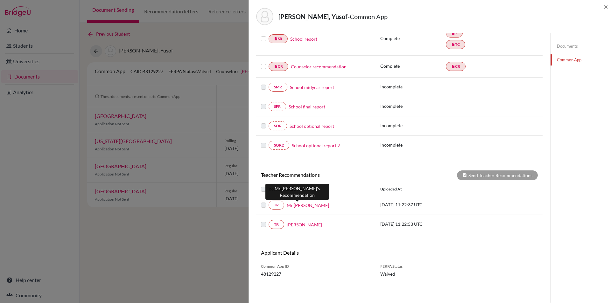
click at [296, 205] on link "Mr Rigardt" at bounding box center [308, 205] width 42 height 7
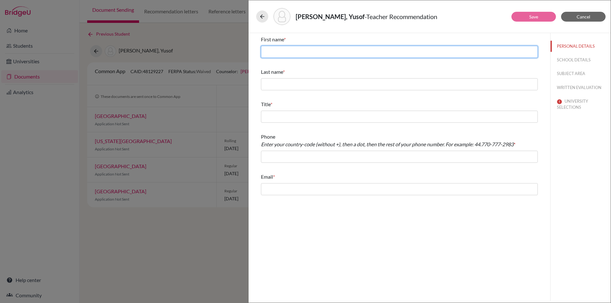
click at [305, 51] on input "text" at bounding box center [399, 52] width 277 height 12
click at [286, 54] on input "text" at bounding box center [399, 52] width 277 height 12
type input "Rigardt"
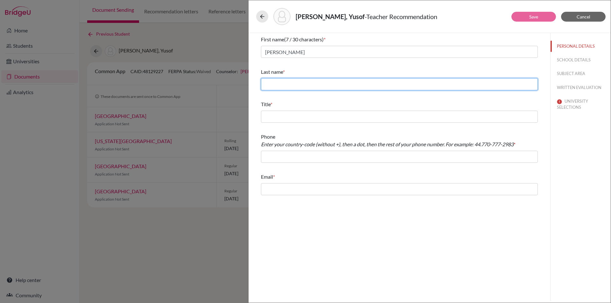
click at [279, 86] on input "text" at bounding box center [399, 84] width 277 height 12
type input "Terblanche"
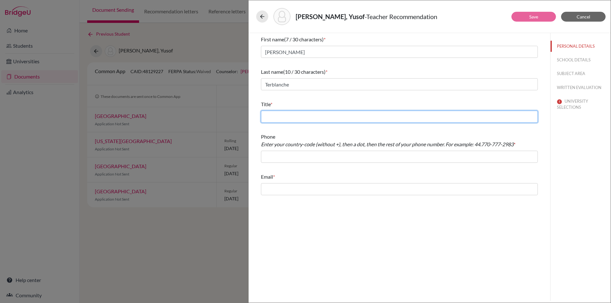
click at [286, 115] on input "text" at bounding box center [399, 117] width 277 height 12
type input "Business Management / Economics teacher"
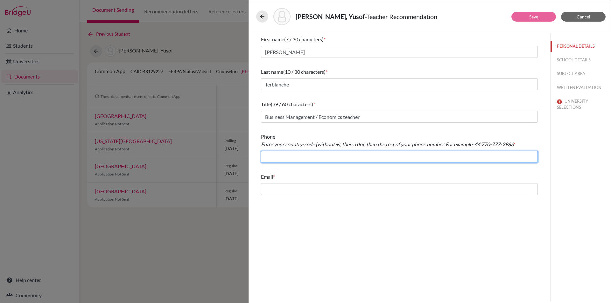
click at [274, 158] on input "text" at bounding box center [399, 157] width 277 height 12
type input "966.126917367"
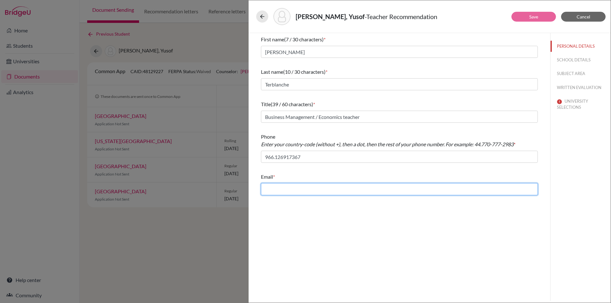
click at [299, 189] on input "text" at bounding box center [399, 189] width 277 height 12
type input "r.terblanche@jks.edu.sa"
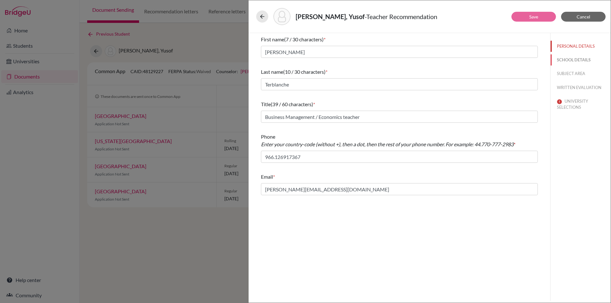
drag, startPoint x: 578, startPoint y: 57, endPoint x: 565, endPoint y: 56, distance: 12.2
click at [578, 57] on button "SCHOOL DETAILS" at bounding box center [580, 59] width 60 height 11
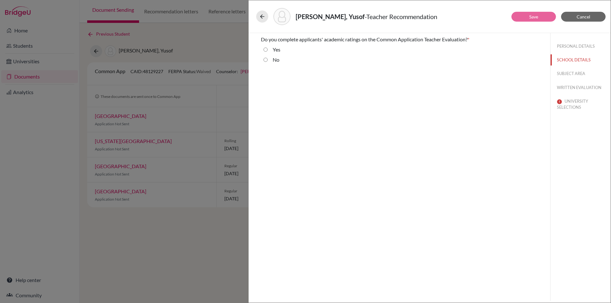
click at [266, 60] on input "No" at bounding box center [265, 60] width 4 height 8
radio input "true"
drag, startPoint x: 578, startPoint y: 74, endPoint x: 559, endPoint y: 75, distance: 18.8
click at [576, 74] on button "SUBJECT AREA" at bounding box center [580, 73] width 60 height 11
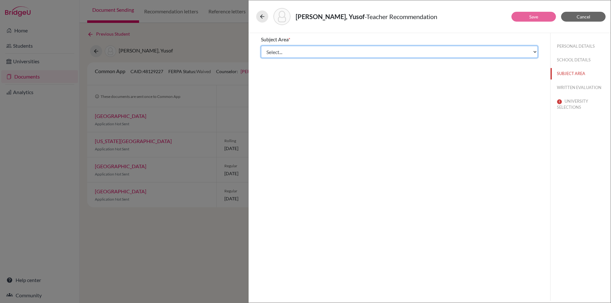
click at [294, 52] on select "Select... Math English Science World Language Social Studies Other Computer Sci…" at bounding box center [399, 52] width 277 height 12
select select "5"
click at [261, 46] on select "Select... Math English Science World Language Social Studies Other Computer Sci…" at bounding box center [399, 52] width 277 height 12
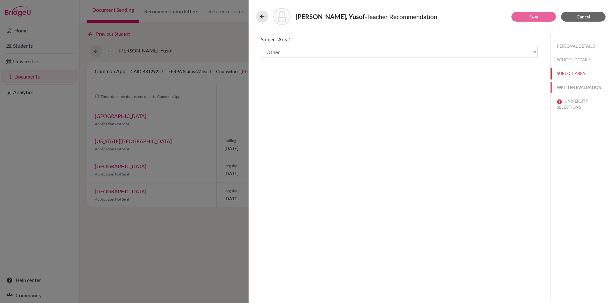
click at [574, 84] on button "WRITTEN EVALUATION" at bounding box center [580, 87] width 60 height 11
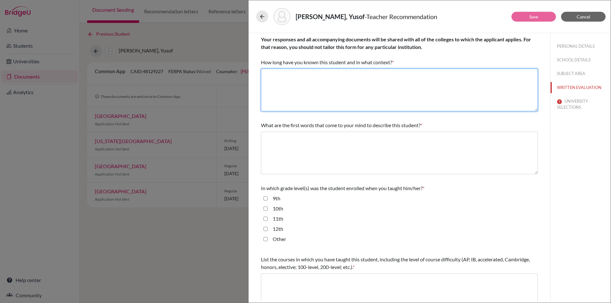
click at [310, 72] on textarea at bounding box center [399, 90] width 277 height 43
type textarea "I have known Yusof for one year as his Economics teacher."
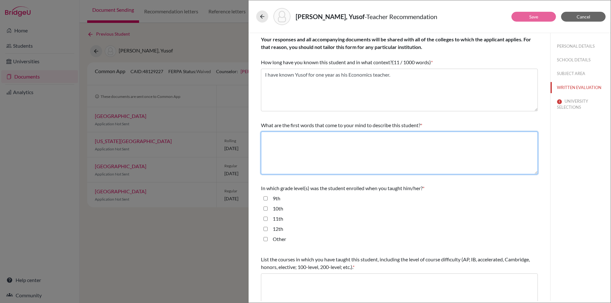
click at [334, 145] on textarea at bounding box center [399, 153] width 277 height 43
type textarea "dedicated, insightful, cooperative, driven, compassionate"
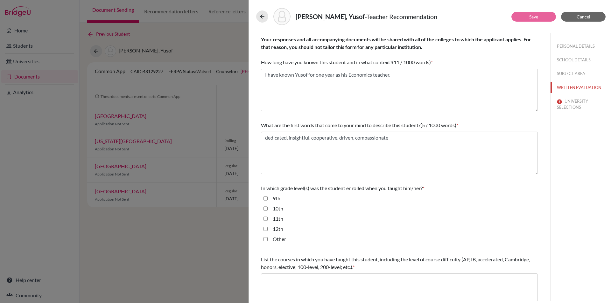
click at [266, 219] on input "11th" at bounding box center [265, 219] width 4 height 8
checkbox input "true"
click at [266, 229] on input "12th" at bounding box center [265, 229] width 4 height 8
checkbox input "true"
click at [291, 278] on textarea at bounding box center [399, 295] width 277 height 43
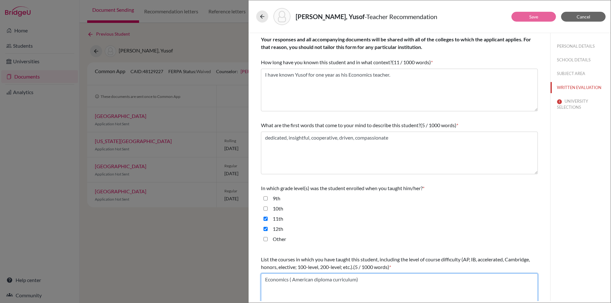
click at [292, 281] on textarea "Economics ( American diploma curriculum)" at bounding box center [399, 295] width 277 height 43
type textarea "Economics American diploma curriculum)"
click at [570, 101] on button "UNIVERSITY SELECTIONS" at bounding box center [580, 104] width 60 height 17
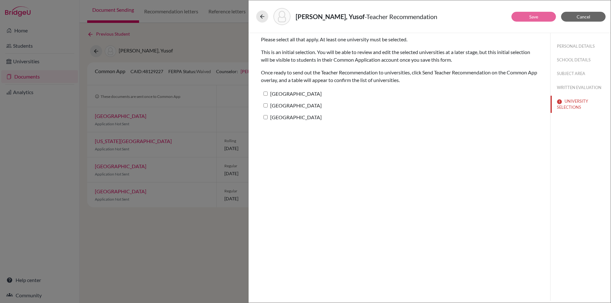
click at [288, 94] on label "Boston College" at bounding box center [291, 93] width 61 height 9
click at [268, 94] on input "Boston College" at bounding box center [265, 94] width 4 height 4
checkbox input "true"
click at [534, 17] on link "Save" at bounding box center [533, 16] width 9 height 5
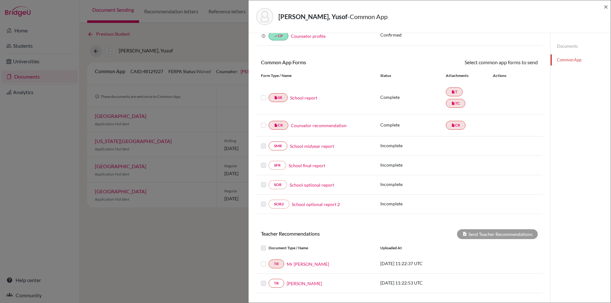
scroll to position [95, 0]
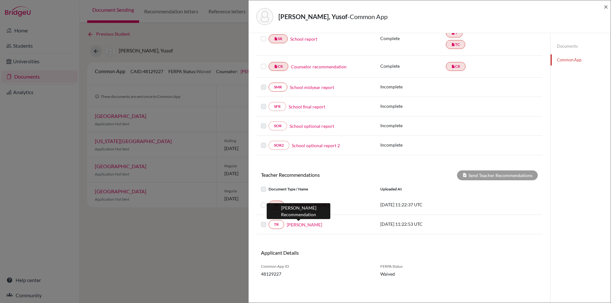
click at [299, 224] on link "Mr Ghaddar" at bounding box center [304, 224] width 35 height 7
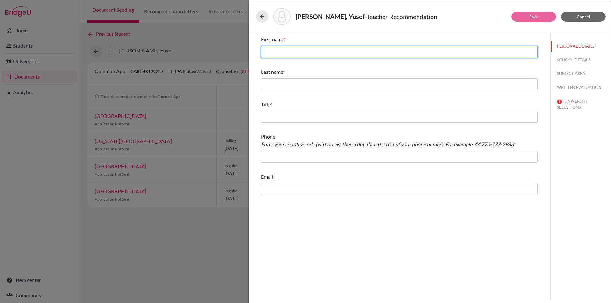
click at [293, 50] on input "text" at bounding box center [399, 52] width 277 height 12
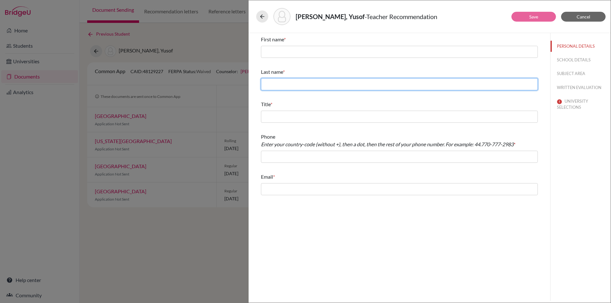
click at [285, 85] on input "text" at bounding box center [399, 84] width 277 height 12
type input "Ghaddar"
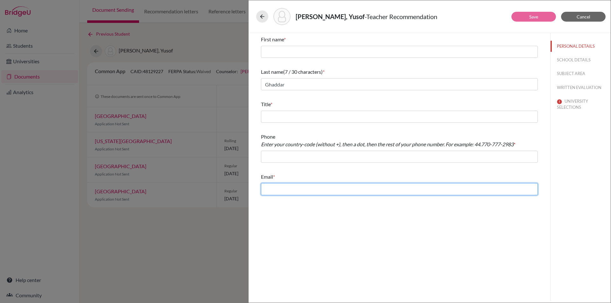
click at [288, 188] on input "text" at bounding box center [399, 189] width 277 height 12
type input "m.ghaddar@jks.edu.sa"
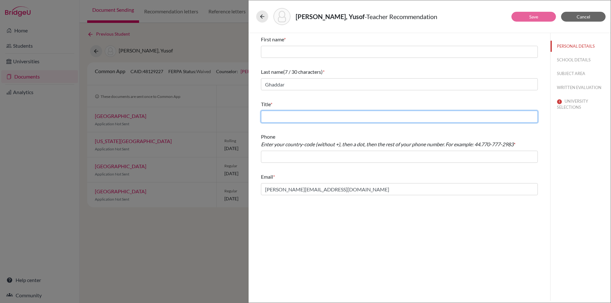
click at [276, 114] on input "text" at bounding box center [399, 117] width 277 height 12
type input "Physics teacher"
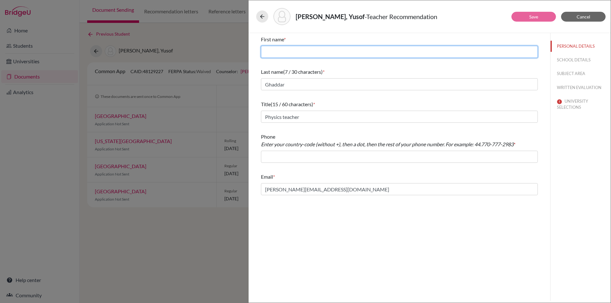
click at [293, 53] on input "text" at bounding box center [399, 52] width 277 height 12
type input "Mohamad"
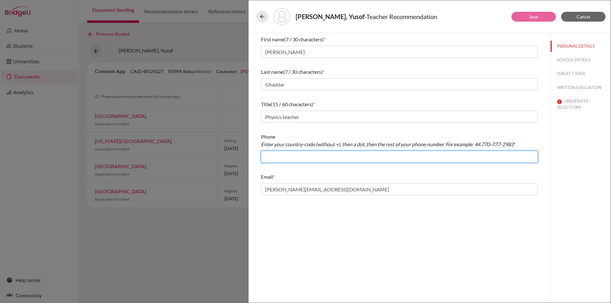
click at [296, 160] on input "text" at bounding box center [399, 157] width 277 height 12
type input "966.126917367"
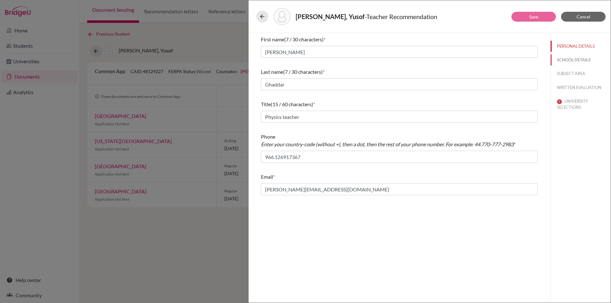
click at [576, 59] on button "SCHOOL DETAILS" at bounding box center [580, 59] width 60 height 11
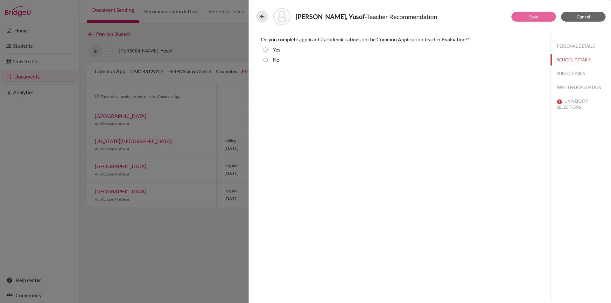
click at [264, 59] on input "No" at bounding box center [265, 60] width 4 height 8
radio input "true"
drag, startPoint x: 578, startPoint y: 70, endPoint x: 487, endPoint y: 88, distance: 93.4
click at [577, 70] on button "SUBJECT AREA" at bounding box center [580, 73] width 60 height 11
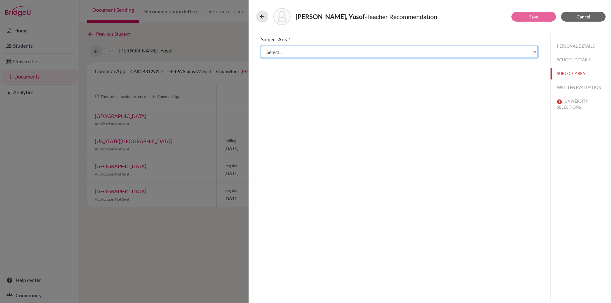
click at [292, 48] on select "Select... Math English Science World Language Social Studies Other Computer Sci…" at bounding box center [399, 52] width 277 height 12
select select "2"
click at [261, 46] on select "Select... Math English Science World Language Social Studies Other Computer Sci…" at bounding box center [399, 52] width 277 height 12
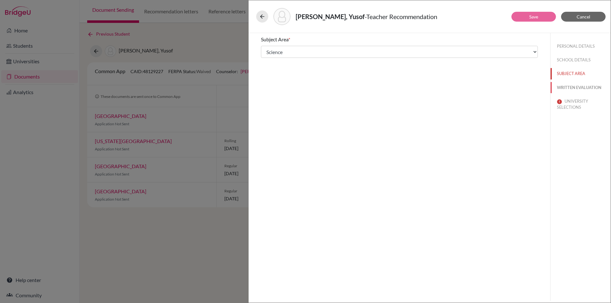
drag, startPoint x: 587, startPoint y: 84, endPoint x: 542, endPoint y: 85, distance: 45.2
click at [586, 84] on button "WRITTEN EVALUATION" at bounding box center [580, 87] width 60 height 11
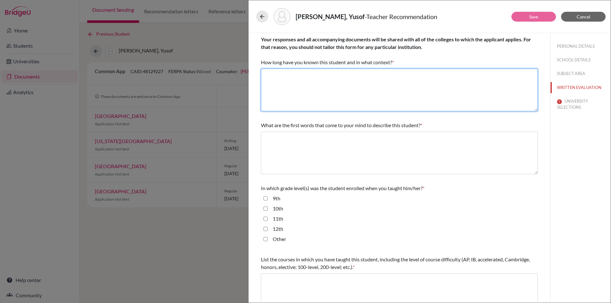
click at [307, 81] on textarea at bounding box center [399, 90] width 277 height 43
type textarea "I have known Yusof for a year as his Physics teacher."
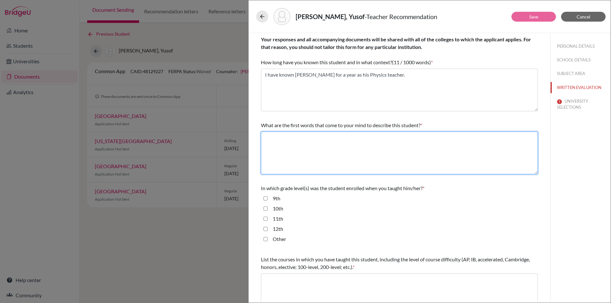
click at [286, 136] on textarea at bounding box center [399, 153] width 277 height 43
type textarea "proactive, committed, reflective, analytical, problem-solver"
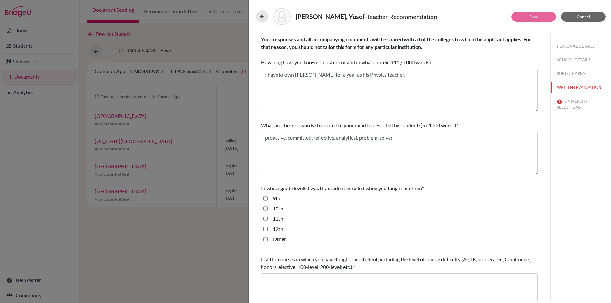
drag, startPoint x: 265, startPoint y: 220, endPoint x: 265, endPoint y: 227, distance: 6.4
click at [265, 223] on div "11th" at bounding box center [399, 220] width 277 height 10
click at [265, 230] on input "12th" at bounding box center [265, 229] width 4 height 8
checkbox input "true"
click at [265, 220] on input "11th" at bounding box center [265, 219] width 4 height 8
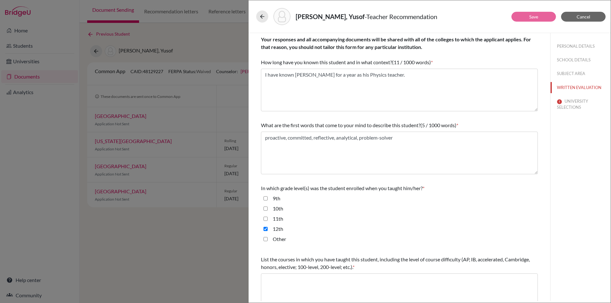
checkbox input "true"
click at [289, 279] on textarea at bounding box center [399, 295] width 277 height 43
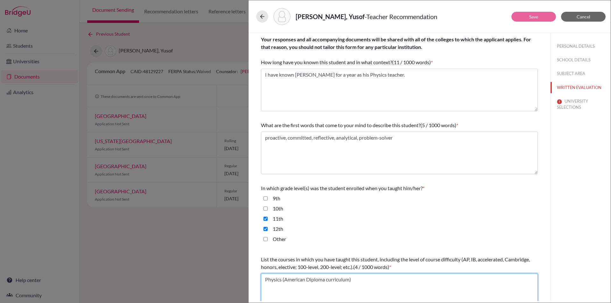
type textarea "Physics (American Diploma curriculum)"
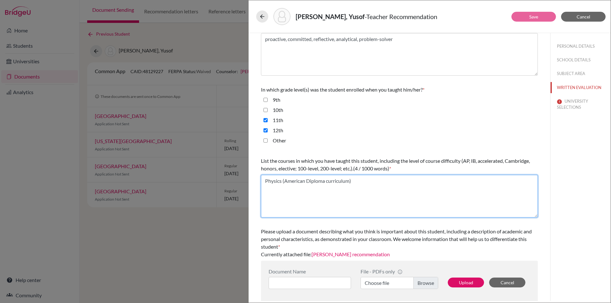
scroll to position [99, 0]
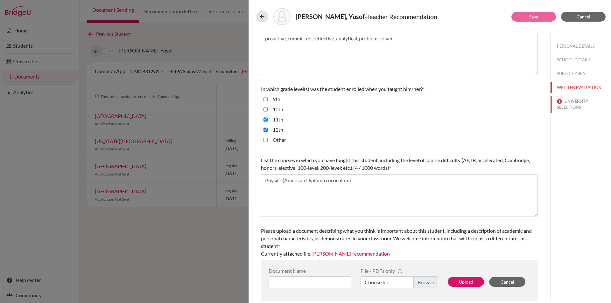
click at [567, 102] on button "UNIVERSITY SELECTIONS" at bounding box center [580, 104] width 60 height 17
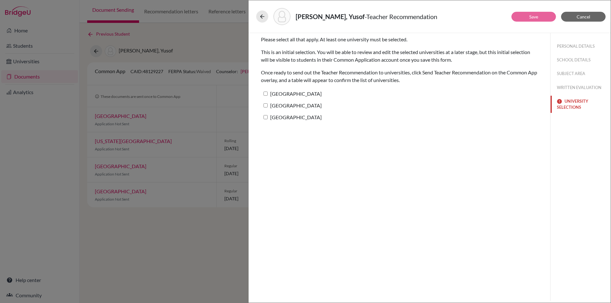
scroll to position [0, 0]
click at [292, 95] on label "Boston College" at bounding box center [291, 93] width 61 height 9
click at [268, 95] on input "Boston College" at bounding box center [265, 94] width 4 height 4
checkbox input "true"
click at [540, 14] on button "Save" at bounding box center [533, 17] width 45 height 10
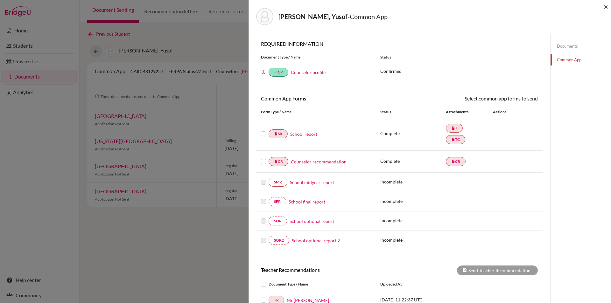
click at [605, 6] on span "×" at bounding box center [606, 6] width 4 height 9
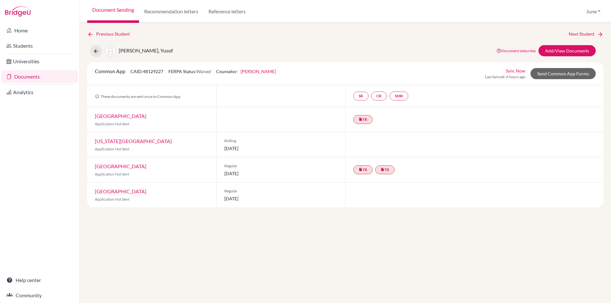
click at [26, 78] on link "Documents" at bounding box center [39, 76] width 77 height 13
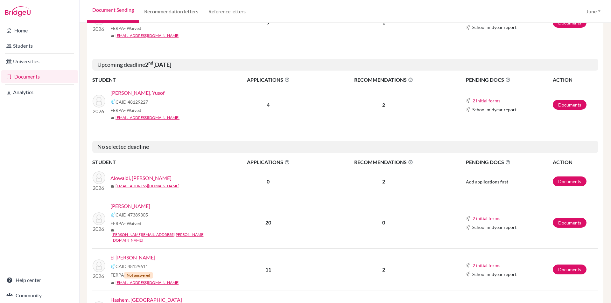
scroll to position [701, 0]
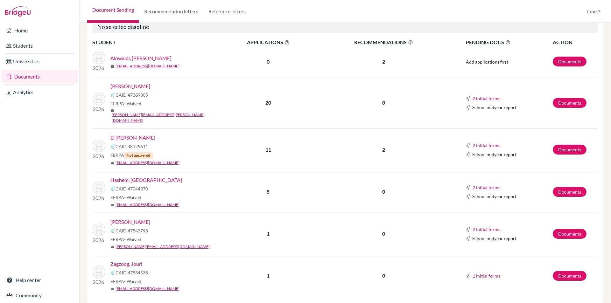
click at [130, 134] on link "El [PERSON_NAME]" at bounding box center [132, 138] width 45 height 8
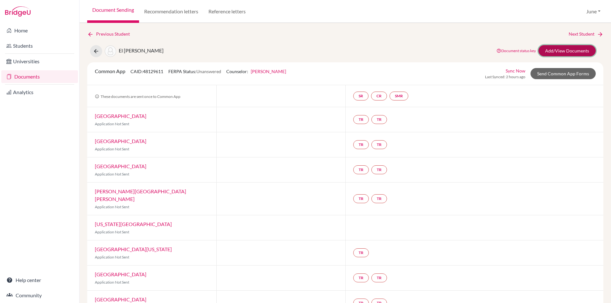
click at [567, 51] on link "Add/View Documents" at bounding box center [566, 50] width 57 height 11
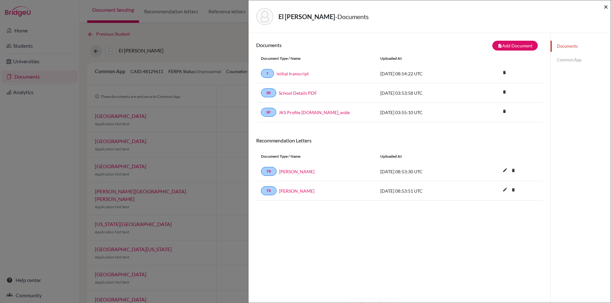
click at [606, 7] on span "×" at bounding box center [606, 6] width 4 height 9
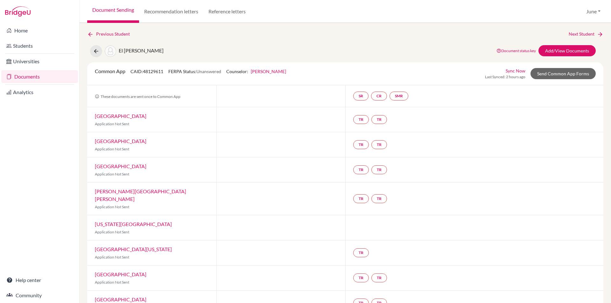
click at [27, 77] on link "Documents" at bounding box center [39, 76] width 77 height 13
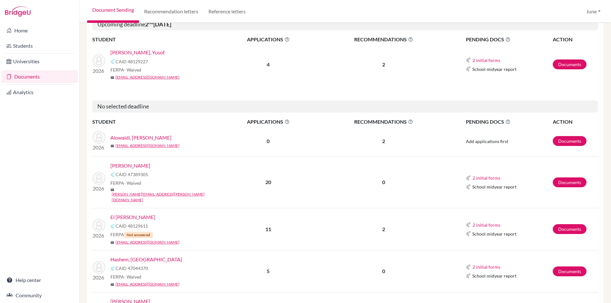
scroll to position [605, 0]
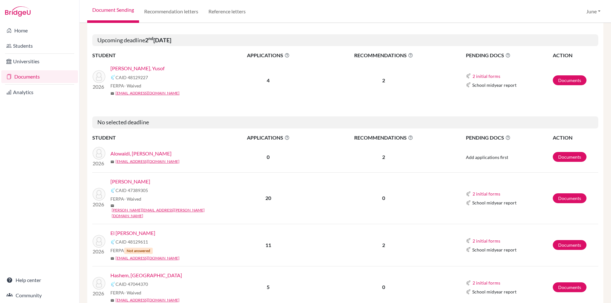
click at [149, 178] on link "[PERSON_NAME]" at bounding box center [130, 182] width 40 height 8
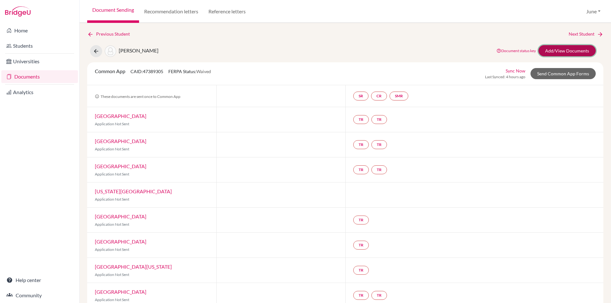
click at [555, 49] on link "Add/View Documents" at bounding box center [566, 50] width 57 height 11
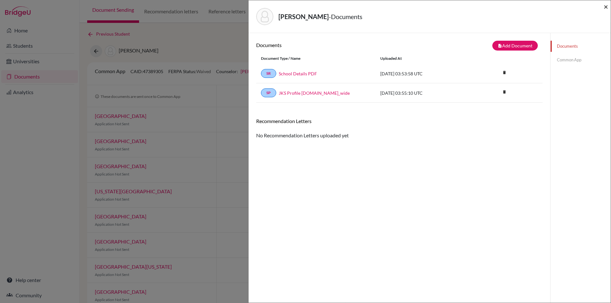
click at [607, 9] on span "×" at bounding box center [606, 6] width 4 height 9
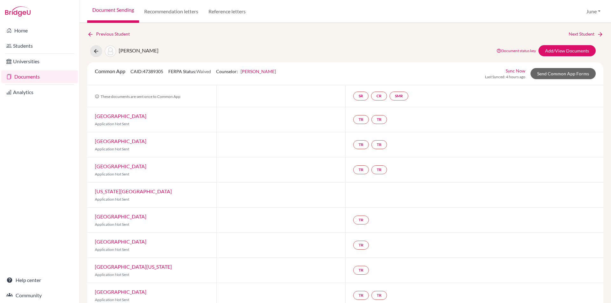
click at [28, 77] on link "Documents" at bounding box center [39, 76] width 77 height 13
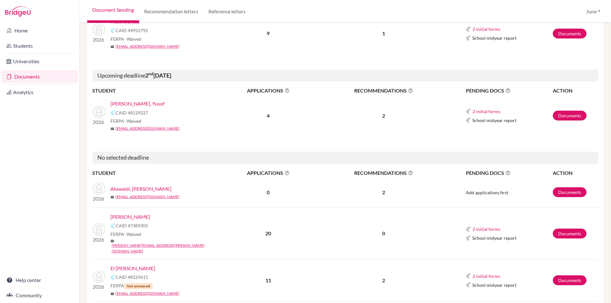
scroll to position [573, 0]
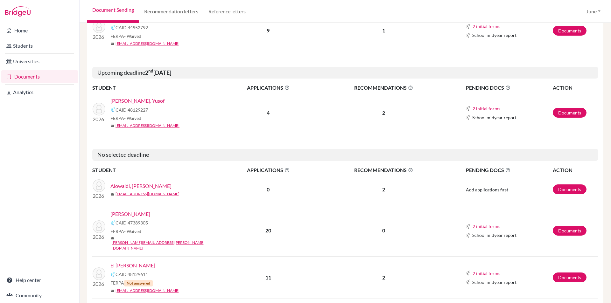
click at [129, 182] on link "Alowaidi, [PERSON_NAME]" at bounding box center [140, 186] width 61 height 8
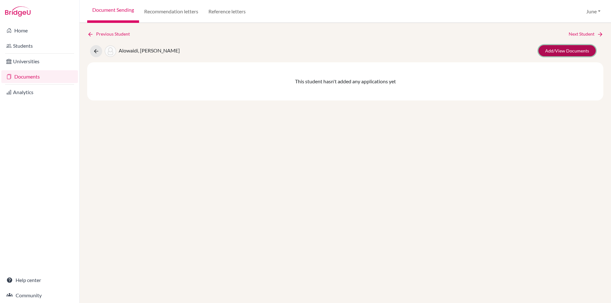
click at [573, 50] on link "Add/View Documents" at bounding box center [566, 50] width 57 height 11
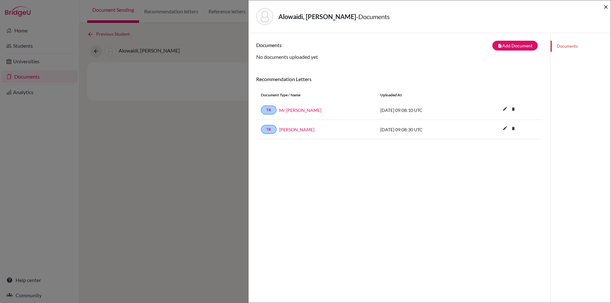
click at [608, 6] on span "×" at bounding box center [606, 6] width 4 height 9
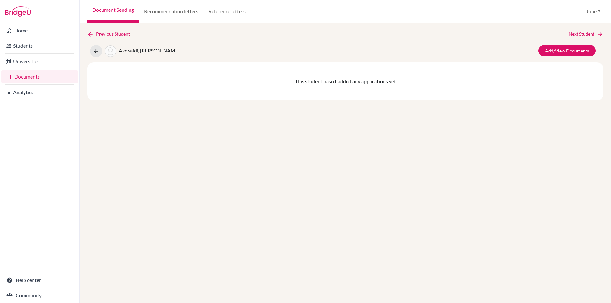
click at [25, 76] on link "Documents" at bounding box center [39, 76] width 77 height 13
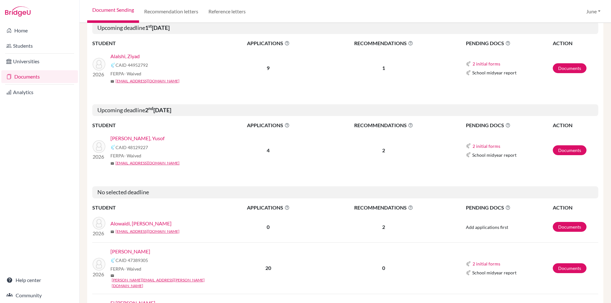
scroll to position [541, 0]
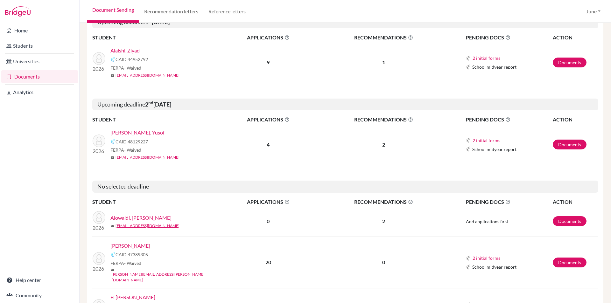
click at [138, 129] on link "[PERSON_NAME], Yusof" at bounding box center [137, 133] width 54 height 8
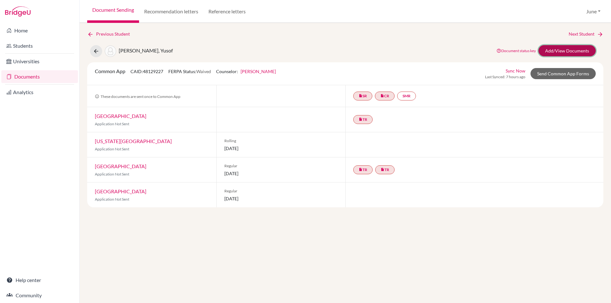
click at [564, 50] on link "Add/View Documents" at bounding box center [566, 50] width 57 height 11
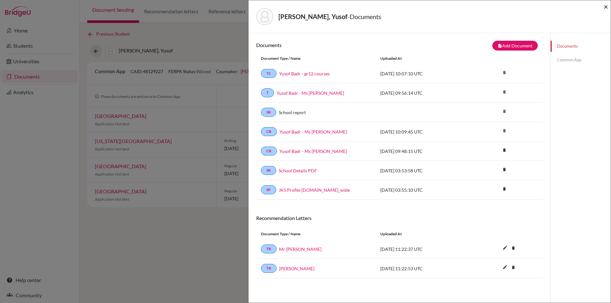
click at [604, 7] on span "×" at bounding box center [606, 6] width 4 height 9
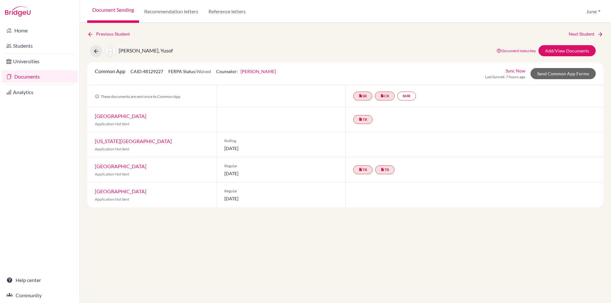
click at [19, 77] on link "Documents" at bounding box center [39, 76] width 77 height 13
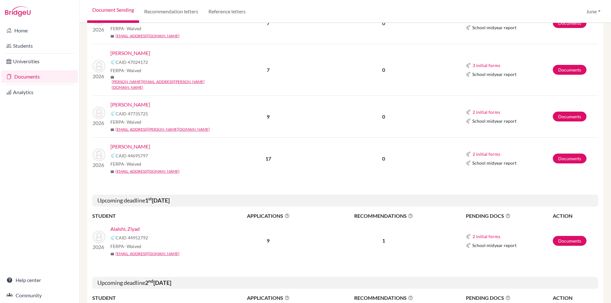
scroll to position [382, 0]
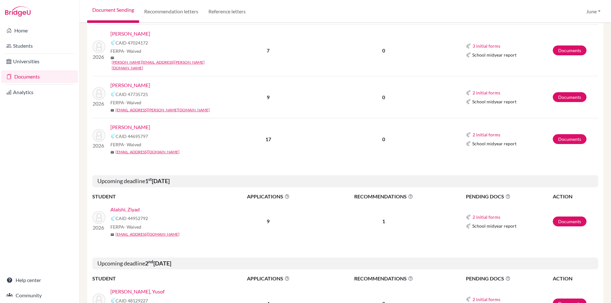
click at [120, 206] on link "Alalshi, Ziyad" at bounding box center [124, 210] width 29 height 8
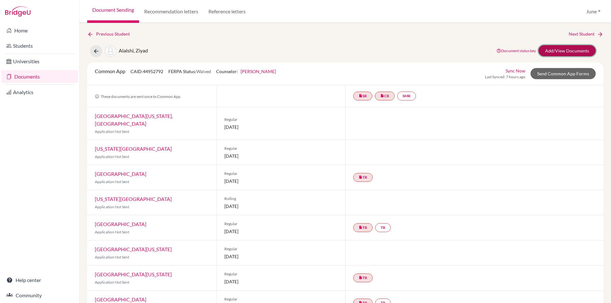
click at [558, 50] on link "Add/View Documents" at bounding box center [566, 50] width 57 height 11
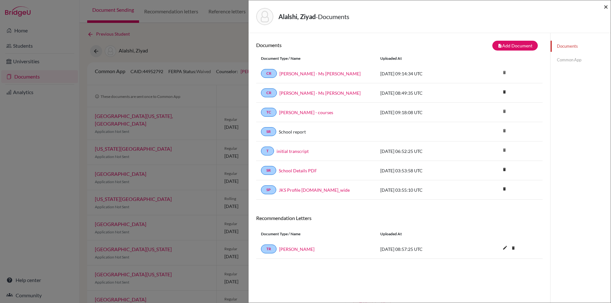
click at [607, 7] on span "×" at bounding box center [606, 6] width 4 height 9
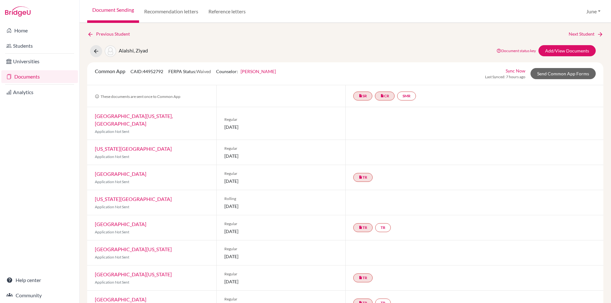
click at [22, 78] on link "Documents" at bounding box center [39, 76] width 77 height 13
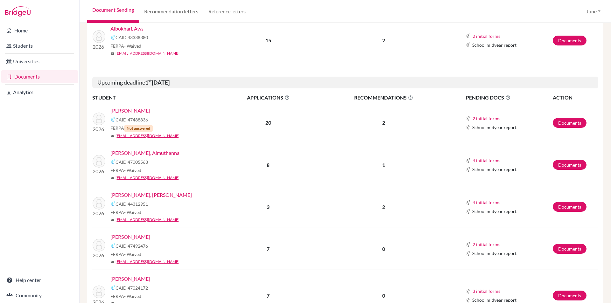
scroll to position [127, 0]
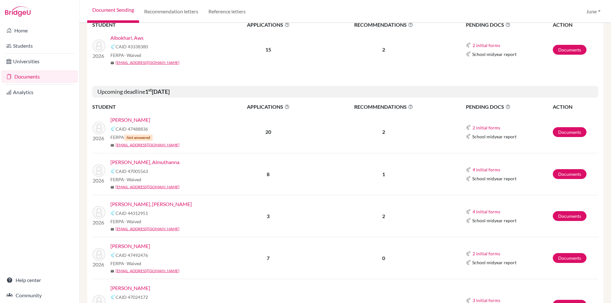
click at [139, 163] on link "Alshibani, Almuthanna" at bounding box center [144, 162] width 69 height 8
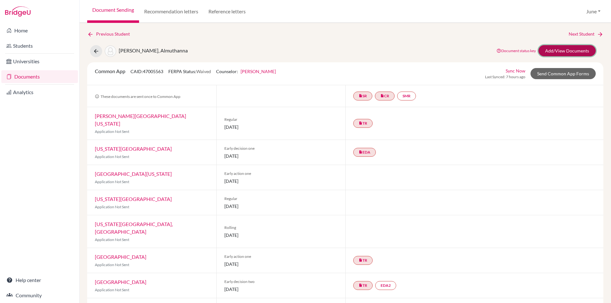
click at [567, 50] on link "Add/View Documents" at bounding box center [566, 50] width 57 height 11
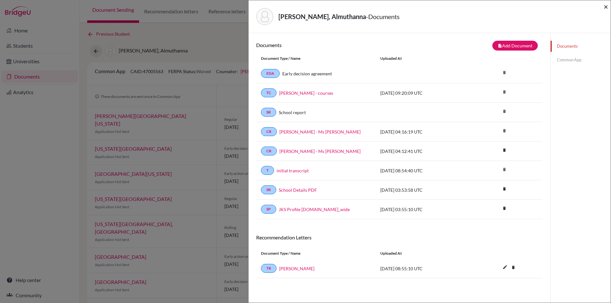
click at [606, 5] on span "×" at bounding box center [606, 6] width 4 height 9
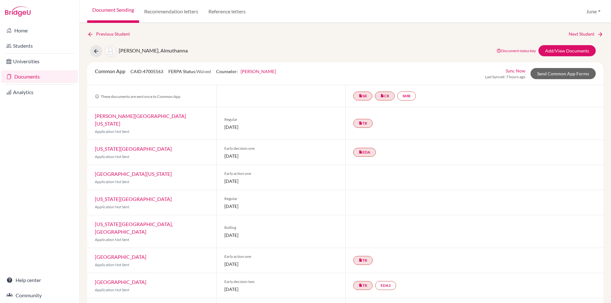
click at [29, 77] on link "Documents" at bounding box center [39, 76] width 77 height 13
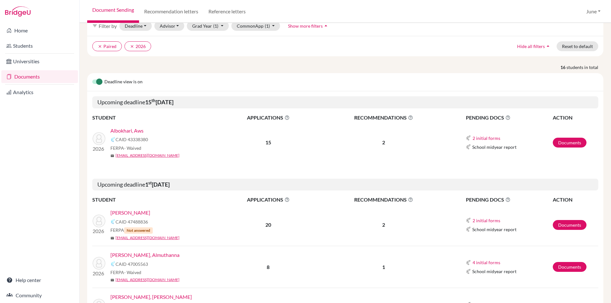
scroll to position [95, 0]
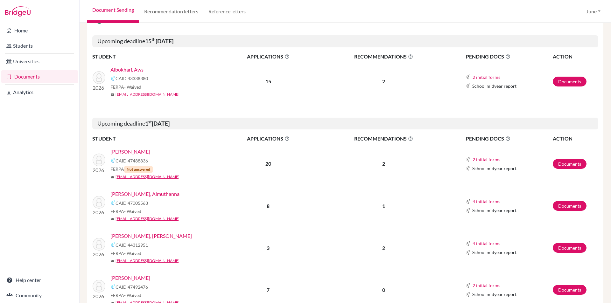
click at [141, 151] on link "[PERSON_NAME]" at bounding box center [130, 152] width 40 height 8
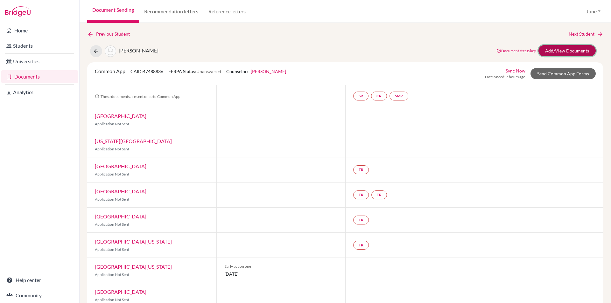
click at [561, 49] on link "Add/View Documents" at bounding box center [566, 50] width 57 height 11
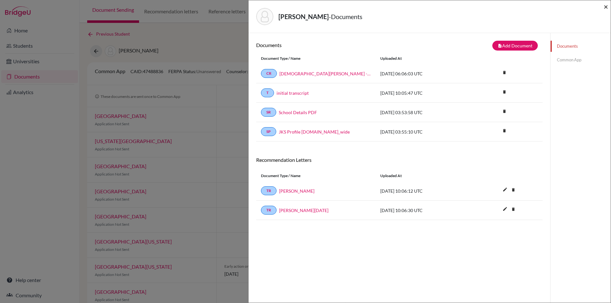
click at [606, 4] on span "×" at bounding box center [606, 6] width 4 height 9
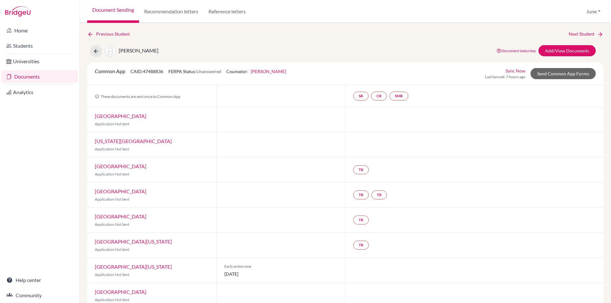
click at [24, 77] on link "Documents" at bounding box center [39, 76] width 77 height 13
